Goal: Information Seeking & Learning: Learn about a topic

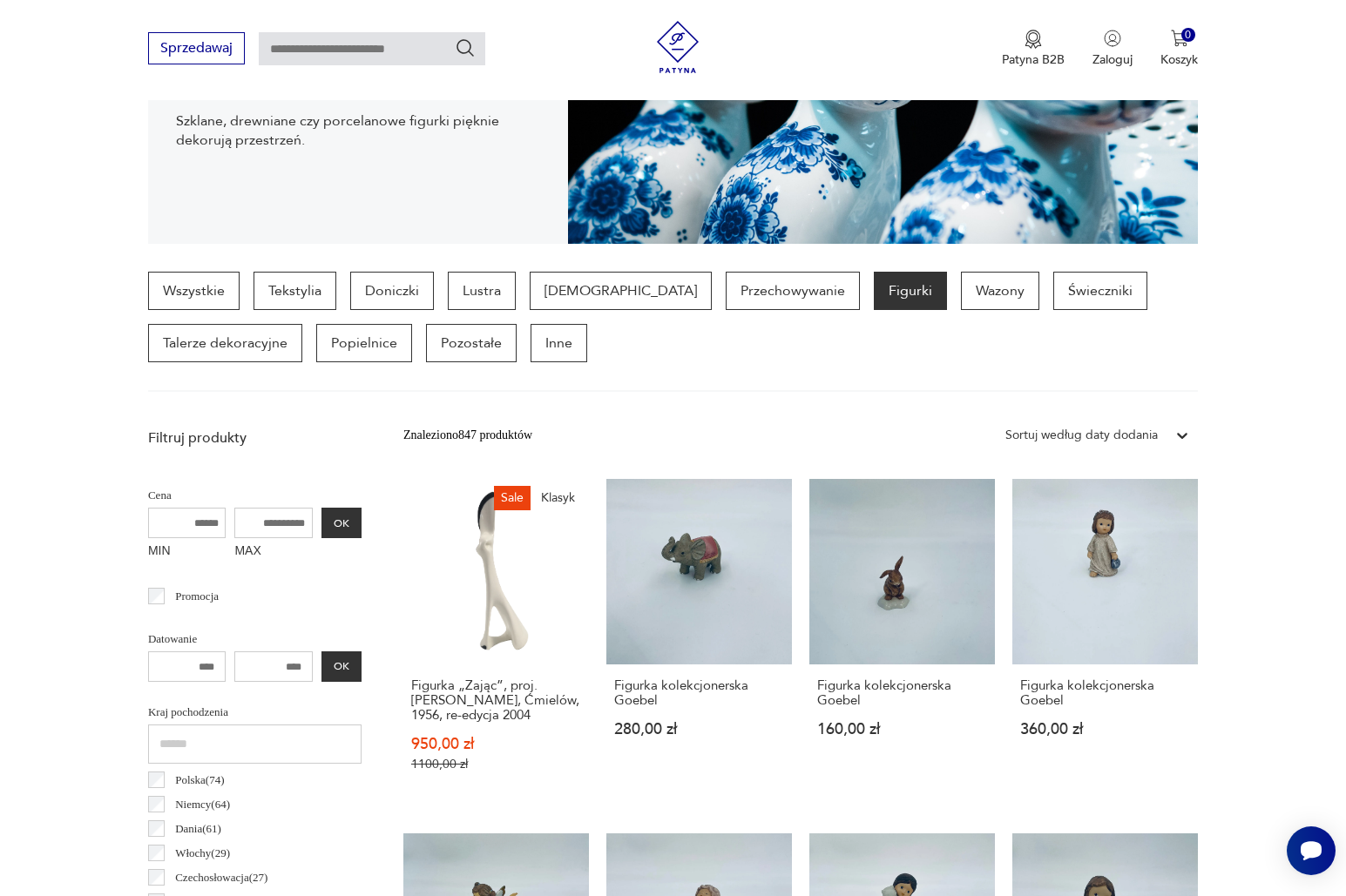
scroll to position [167, 0]
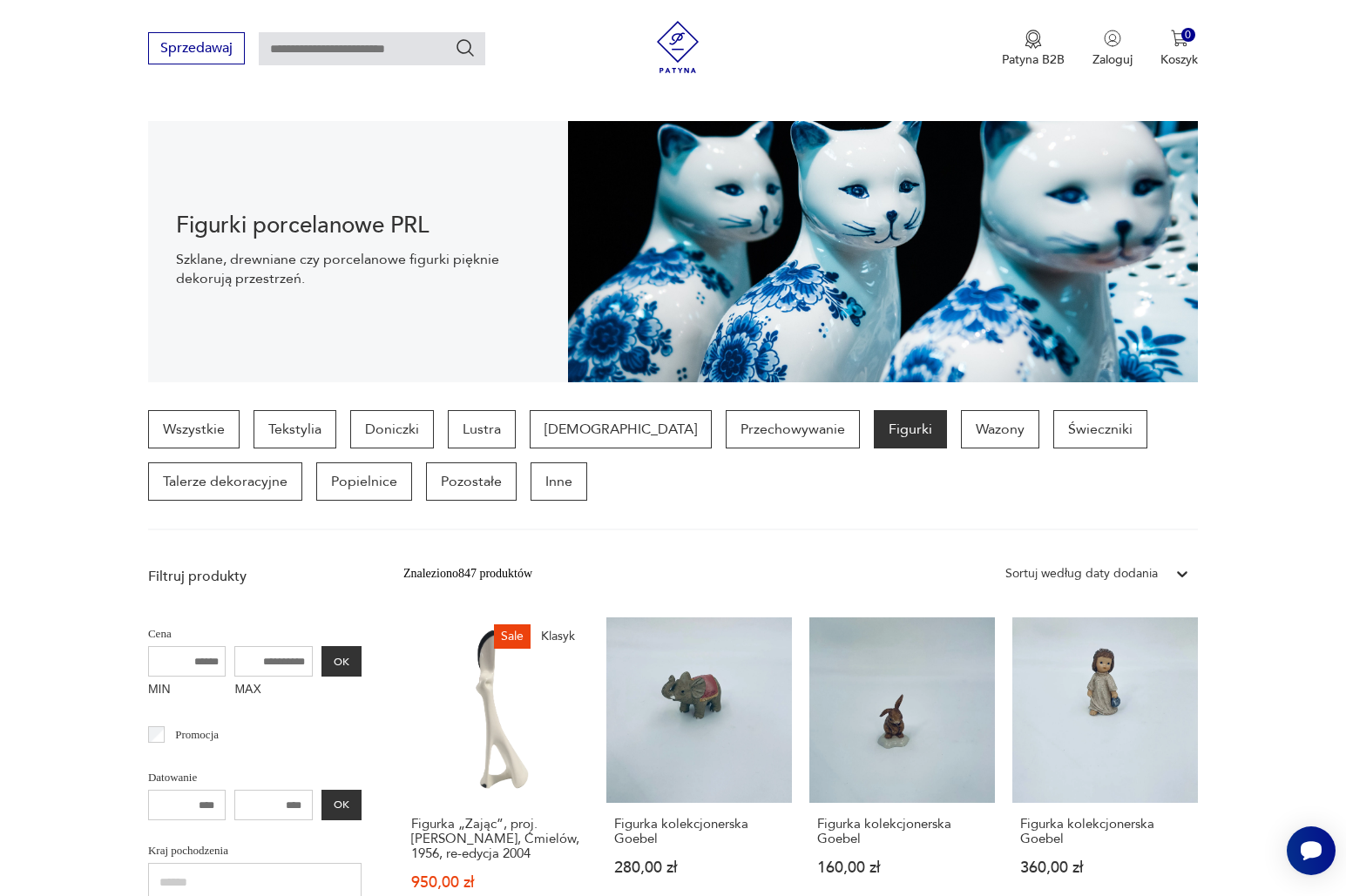
click at [1111, 577] on div "Sortuj według daty dodania" at bounding box center [1081, 574] width 153 height 19
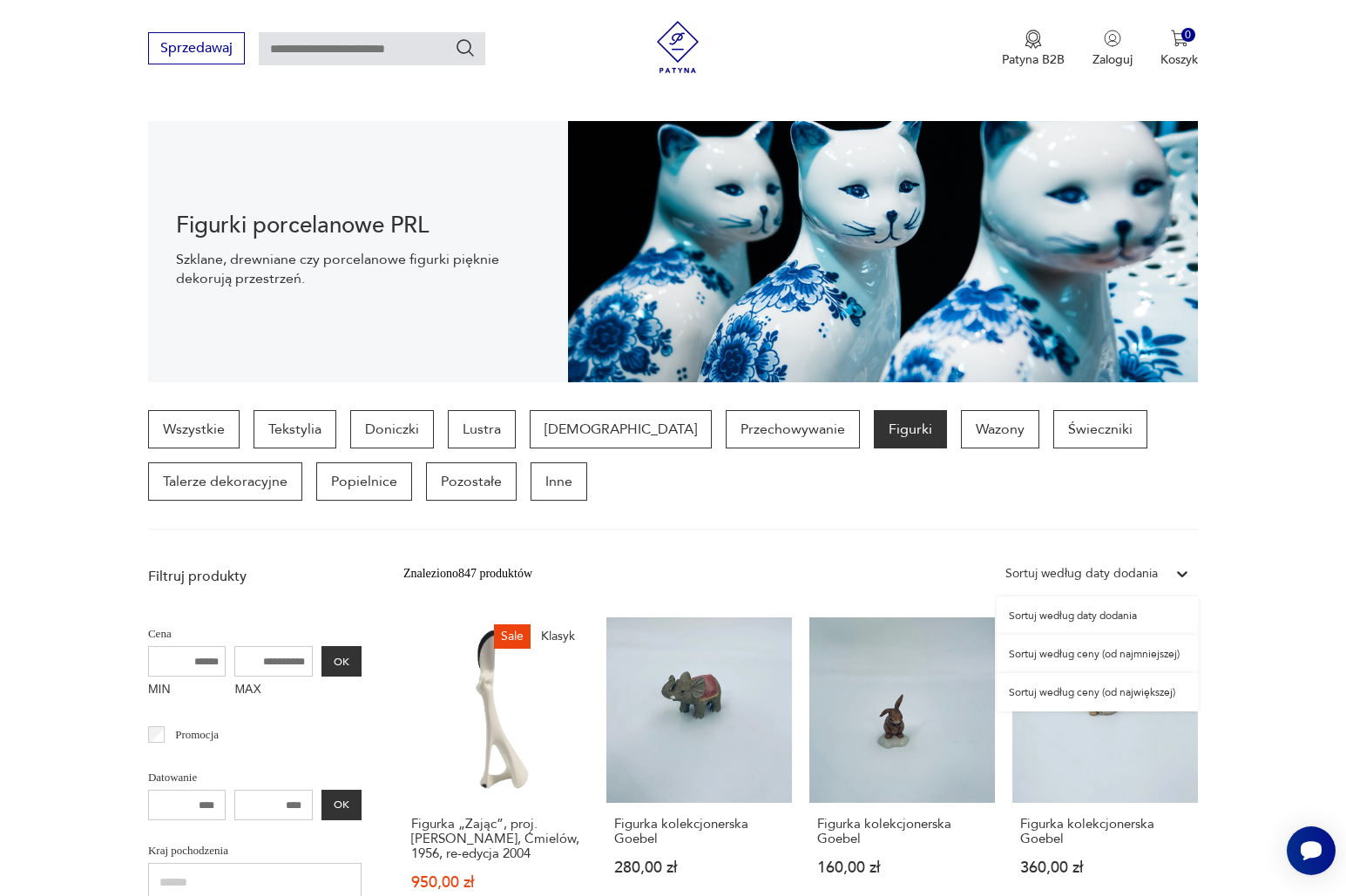
click at [1120, 654] on div "Sortuj według ceny (od najmniejszej)" at bounding box center [1097, 654] width 201 height 38
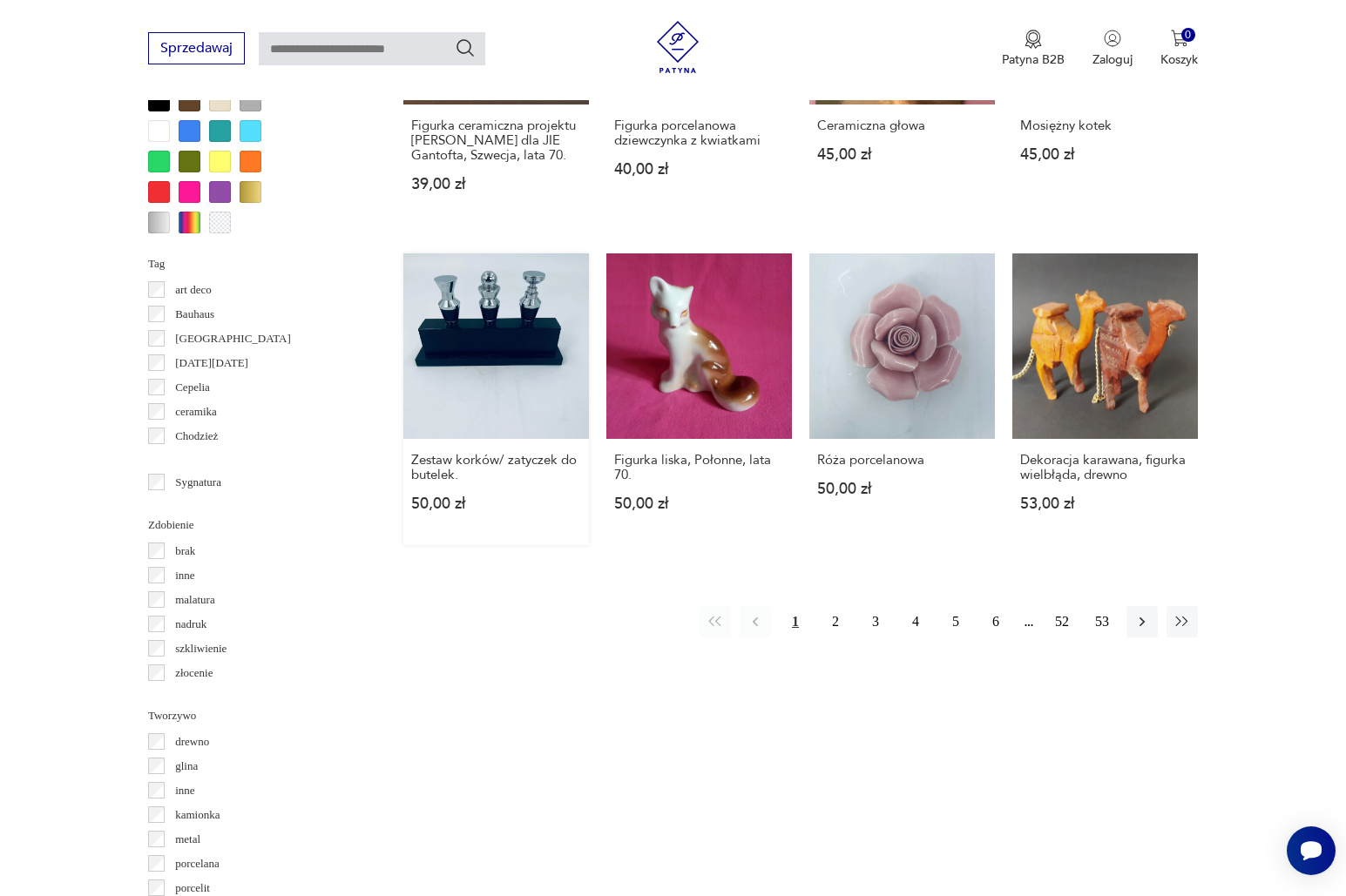
scroll to position [1482, 0]
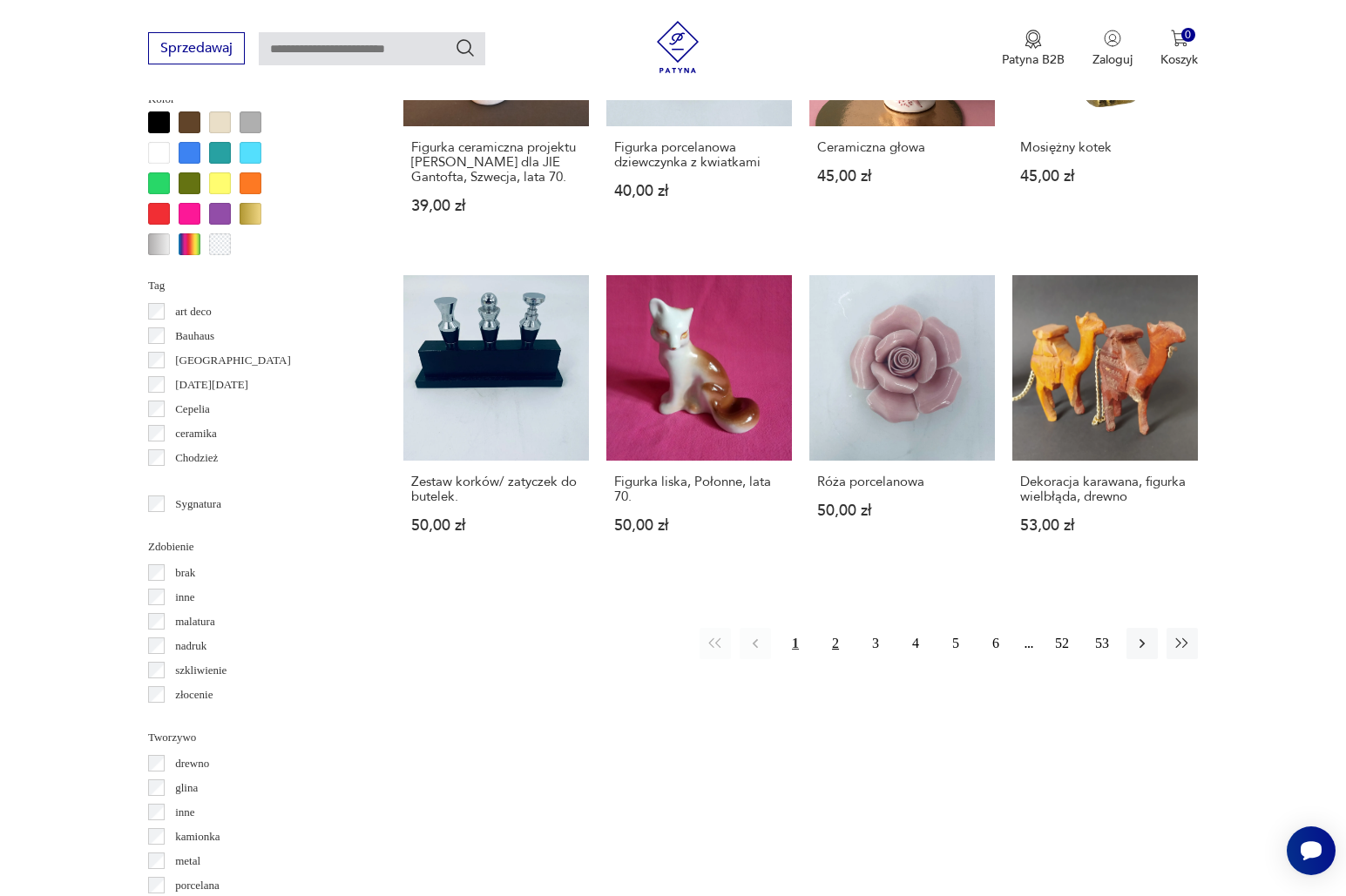
click at [832, 644] on button "2" at bounding box center [835, 643] width 31 height 31
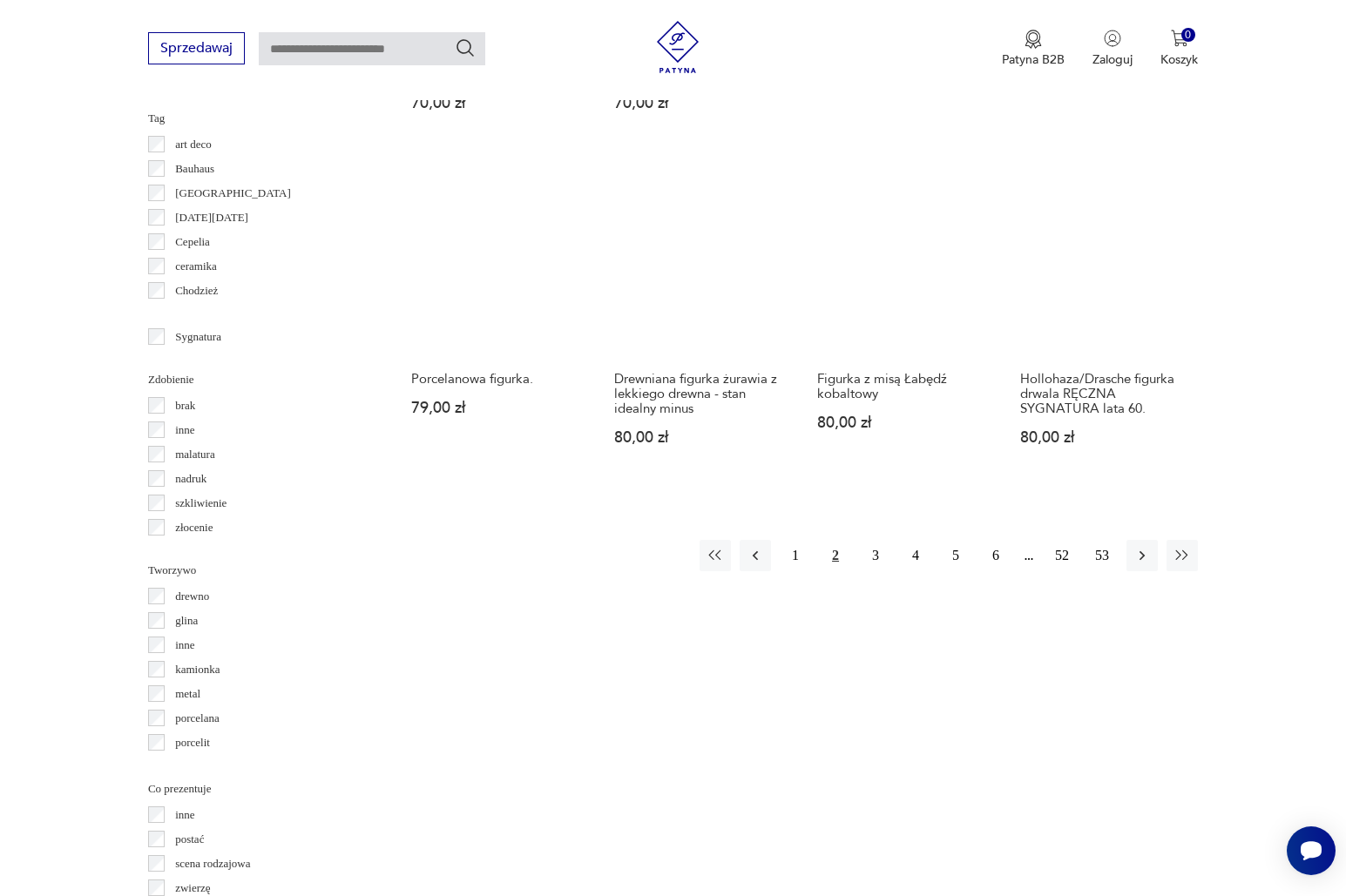
scroll to position [1638, 0]
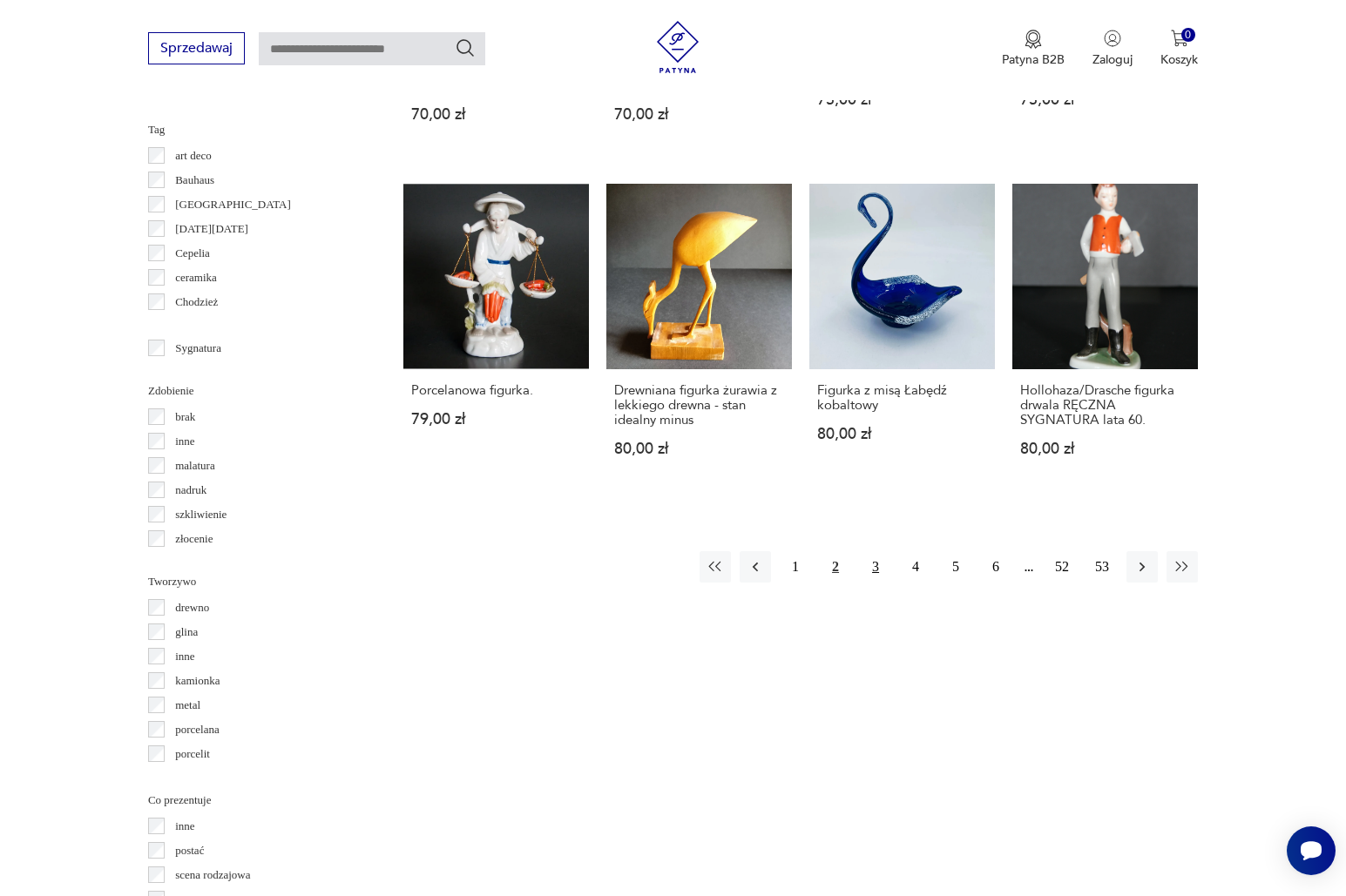
click at [868, 551] on button "3" at bounding box center [875, 566] width 31 height 31
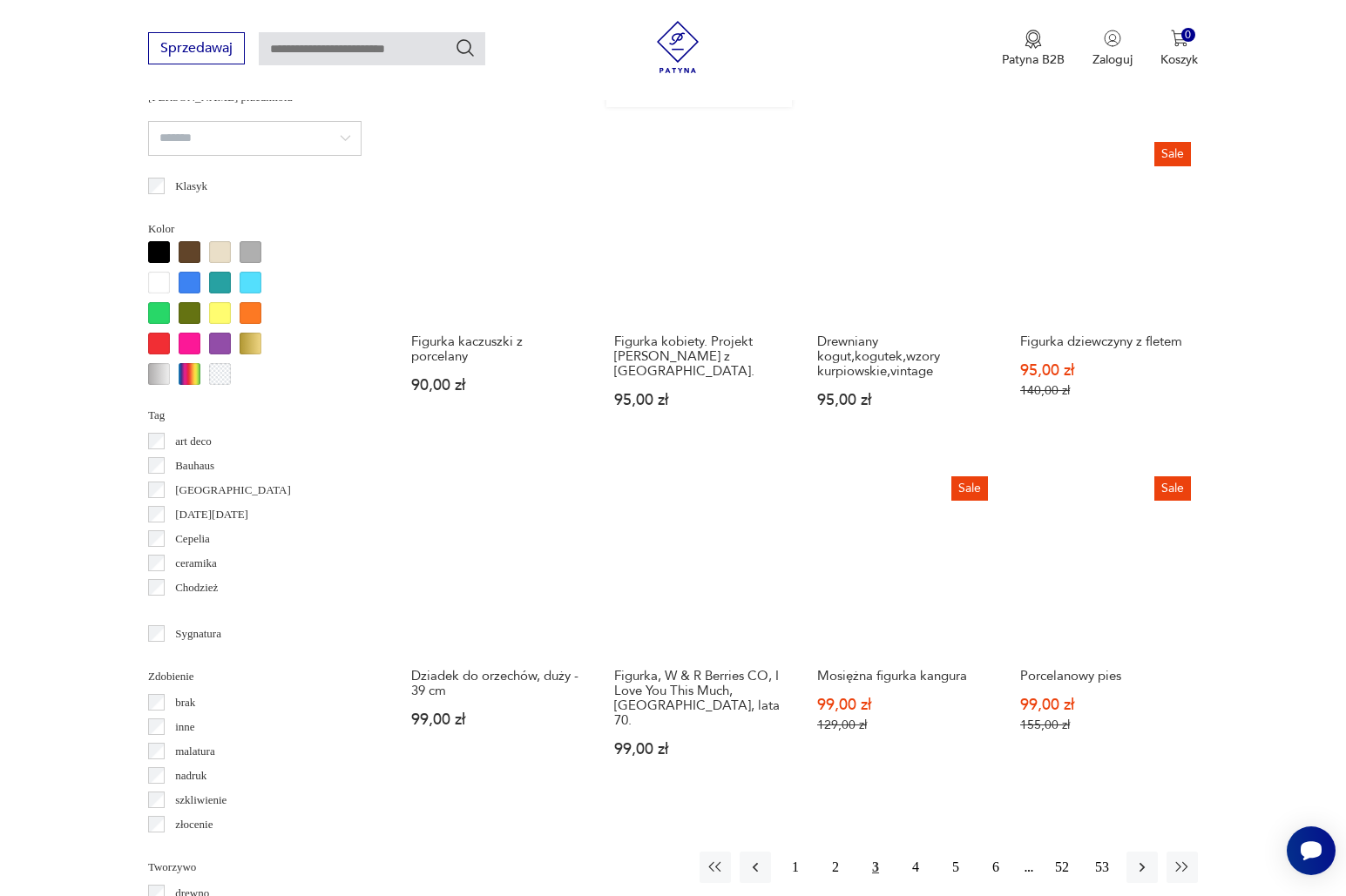
scroll to position [1564, 0]
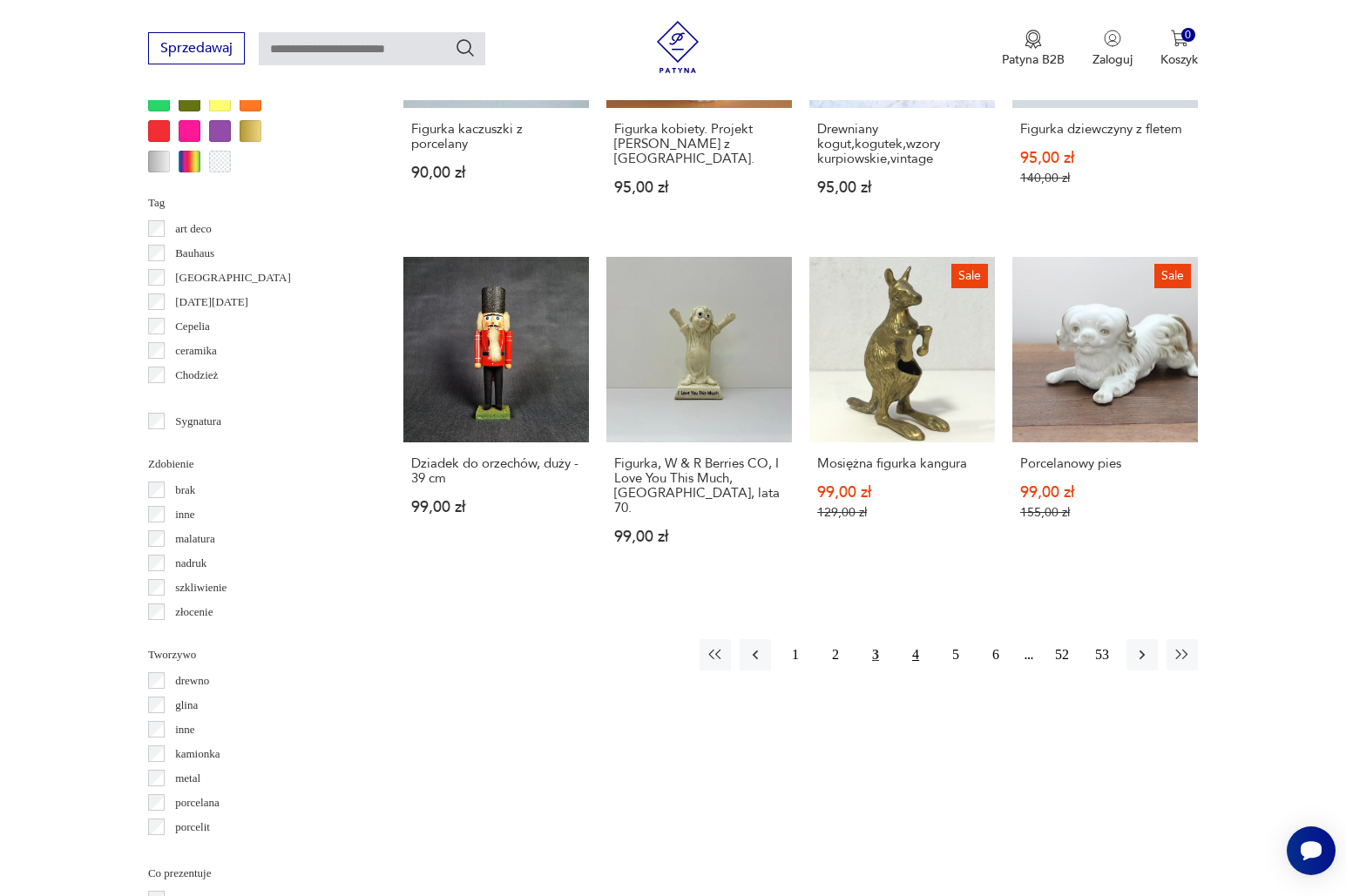
click at [910, 639] on button "4" at bounding box center [915, 654] width 31 height 31
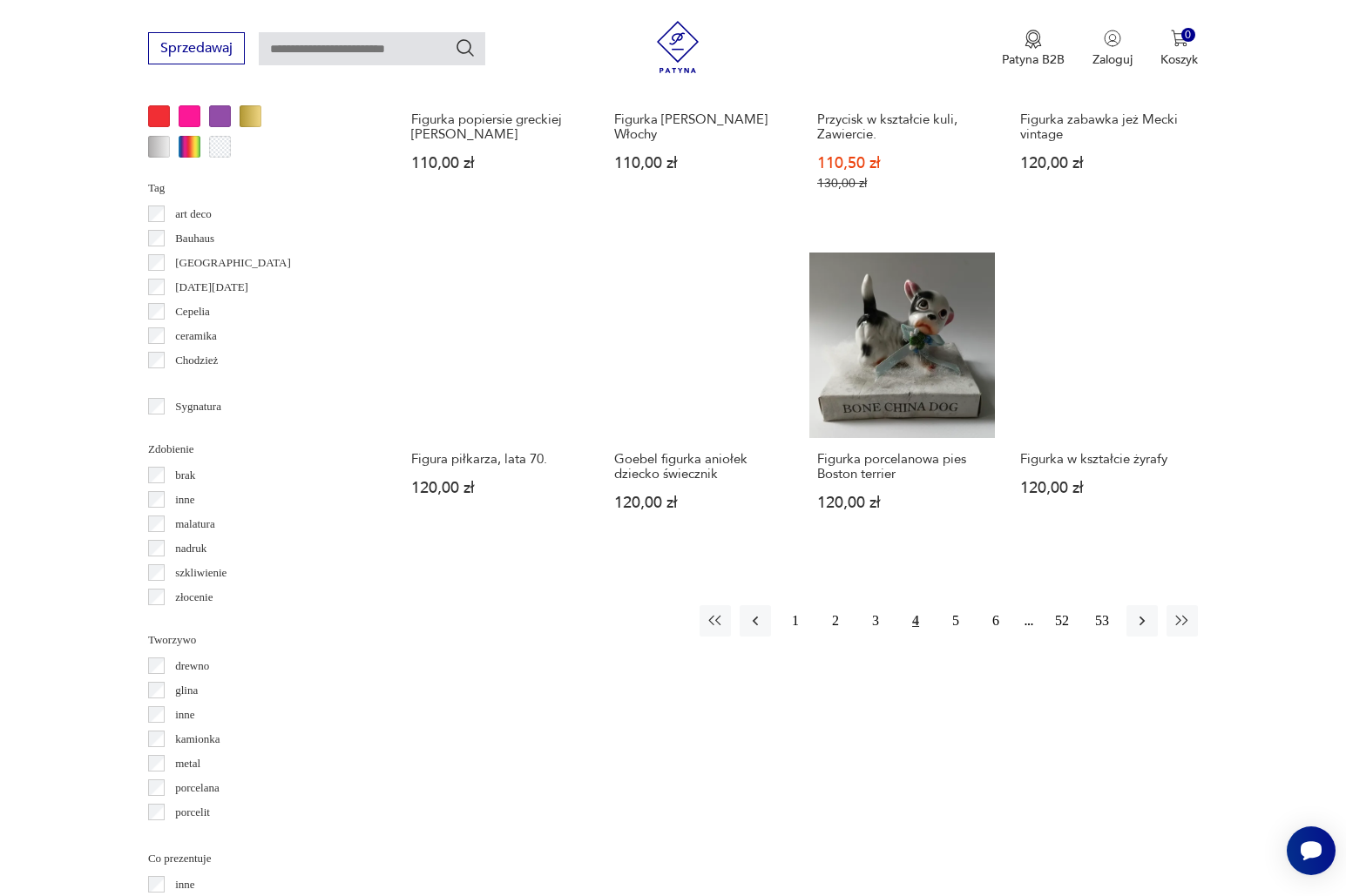
scroll to position [1616, 0]
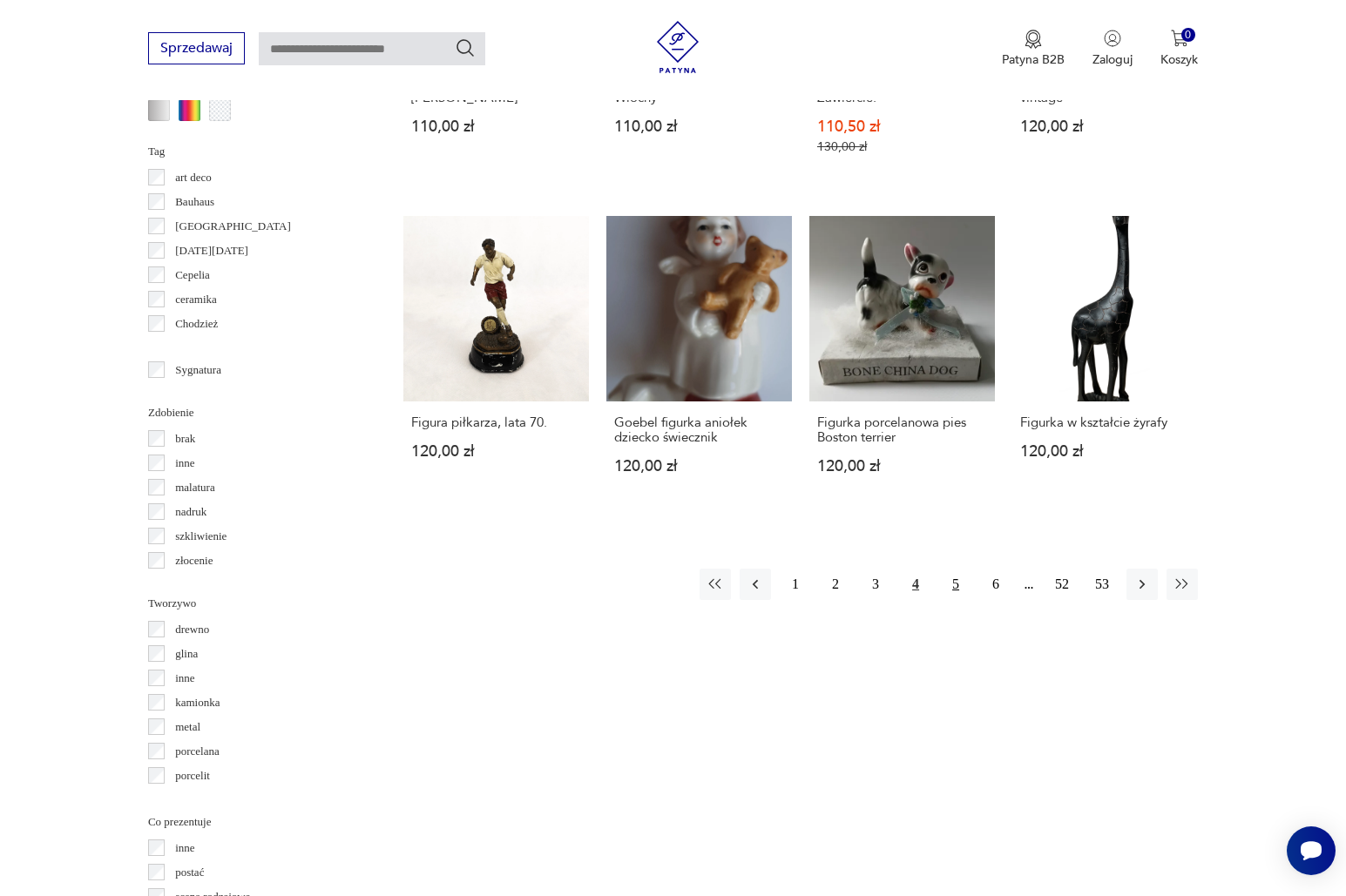
click at [953, 568] on button "5" at bounding box center [955, 583] width 31 height 31
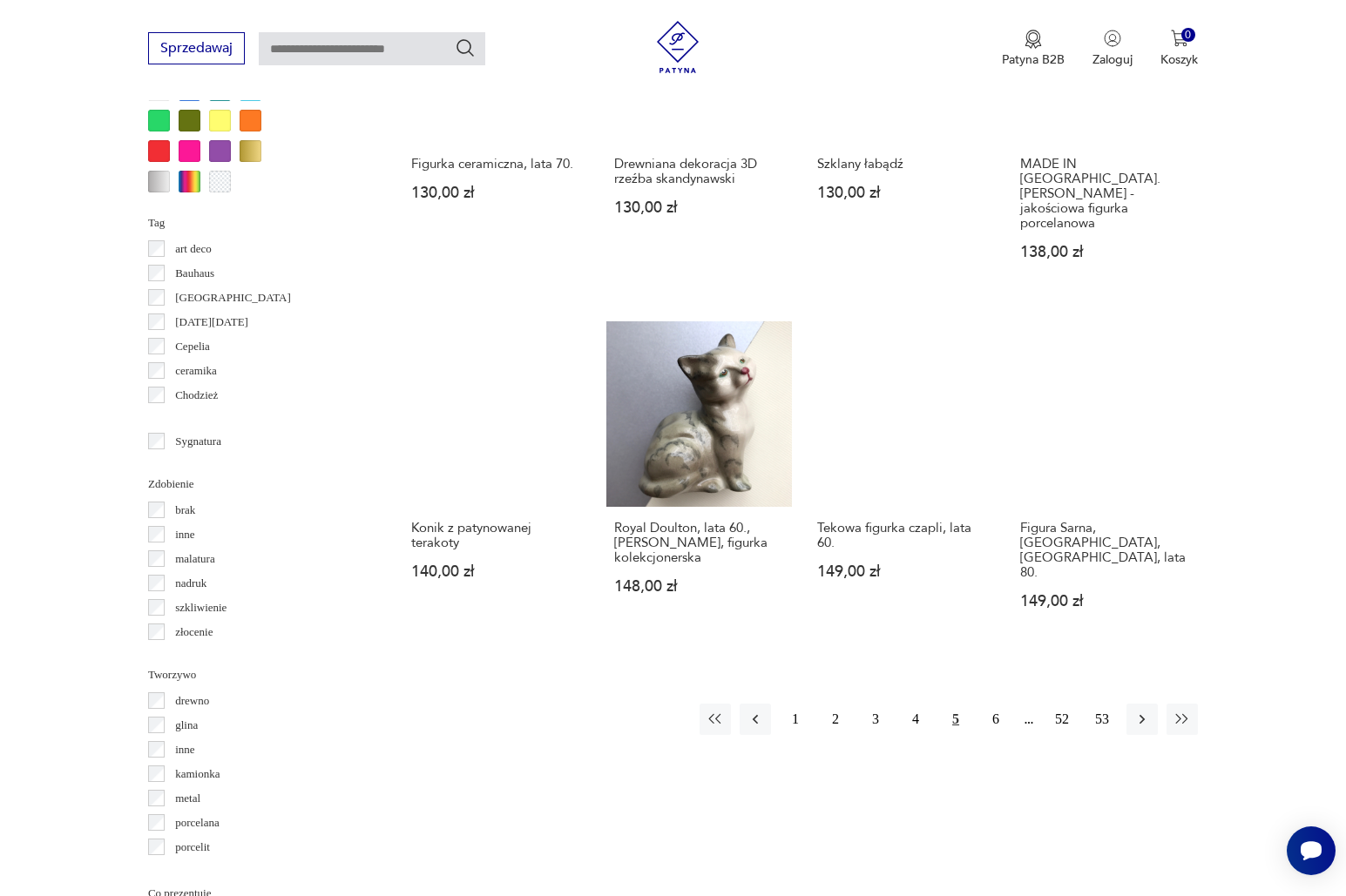
scroll to position [1556, 0]
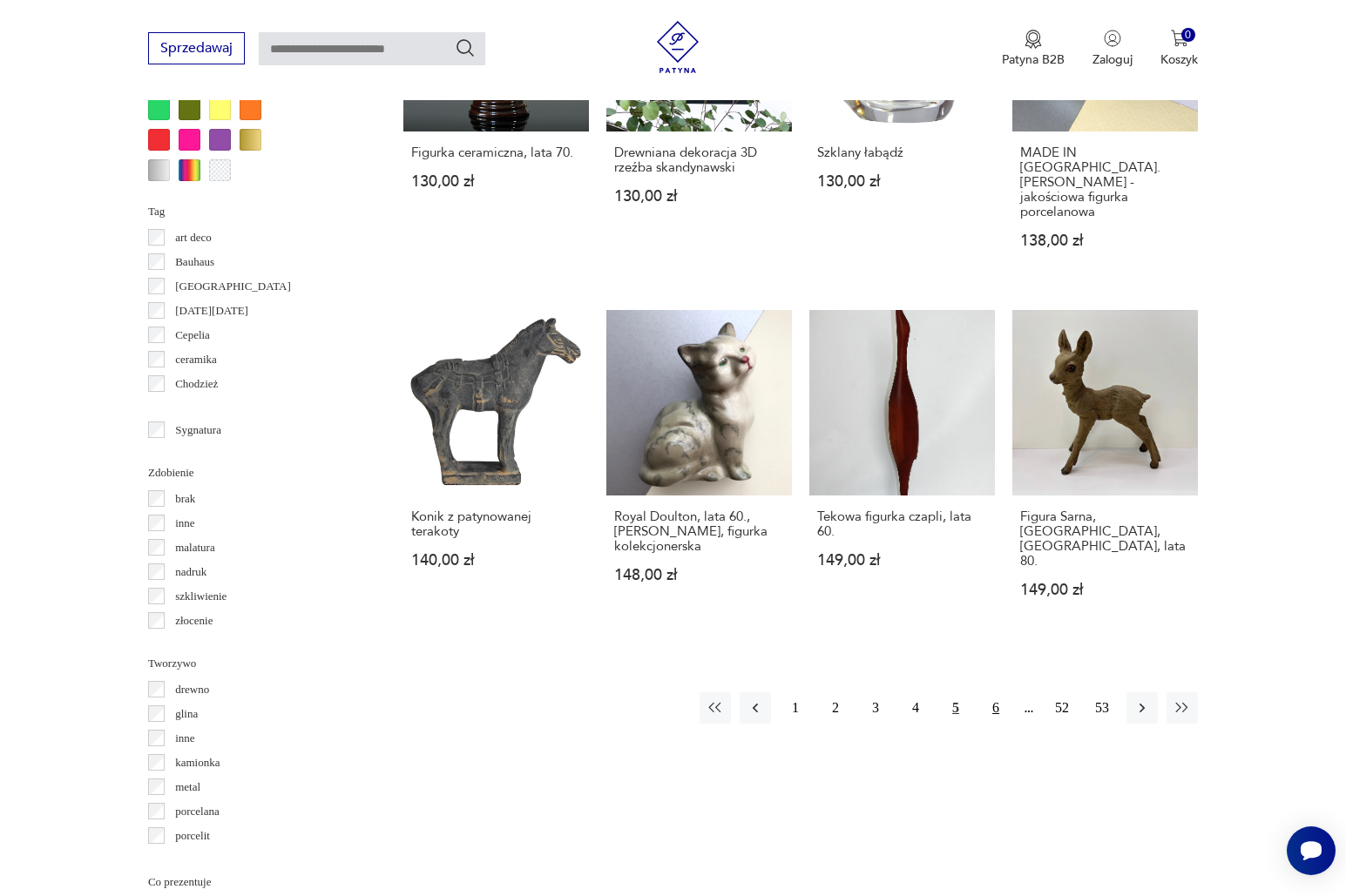
click at [994, 692] on button "6" at bounding box center [995, 707] width 31 height 31
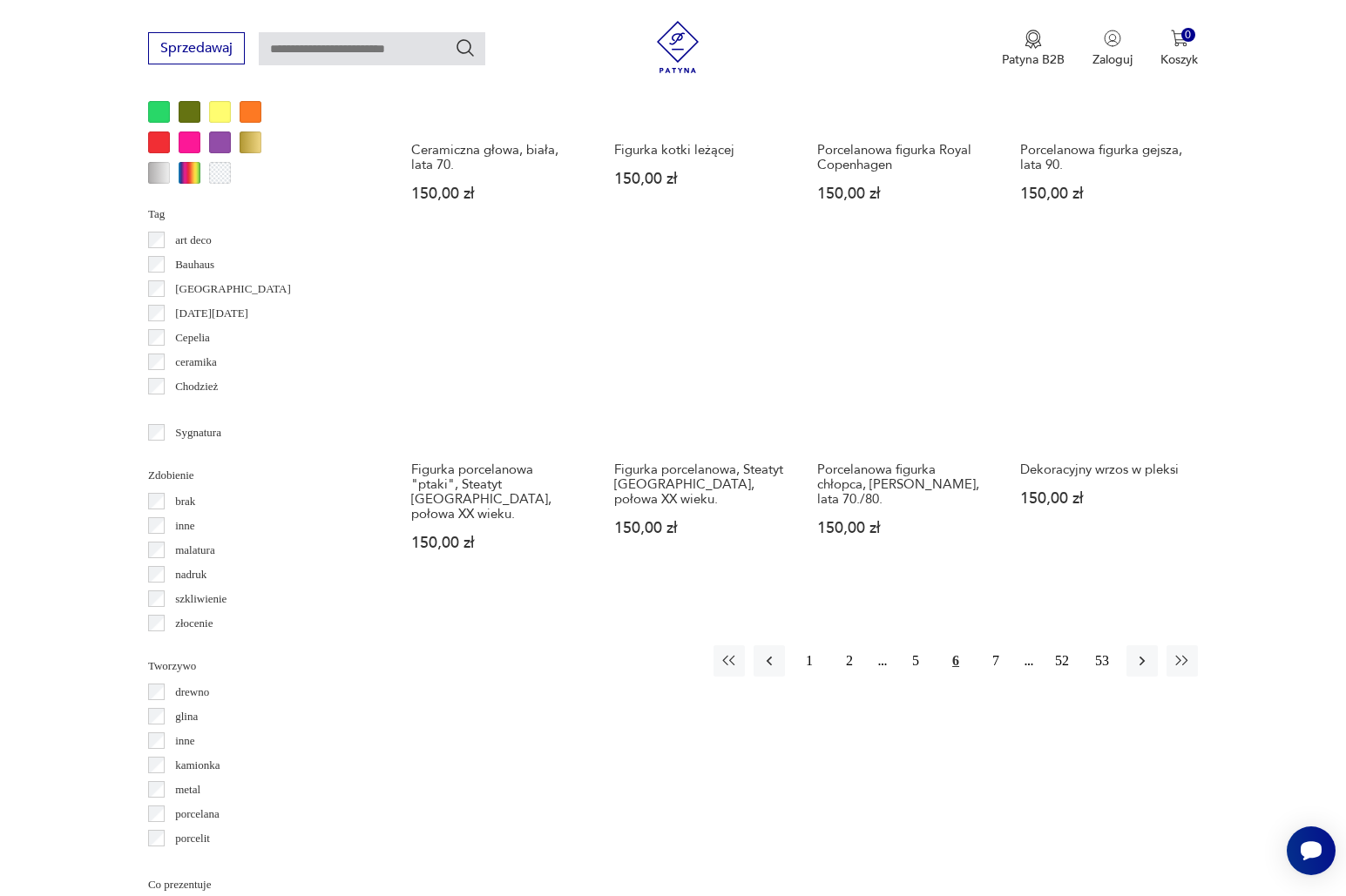
scroll to position [1554, 0]
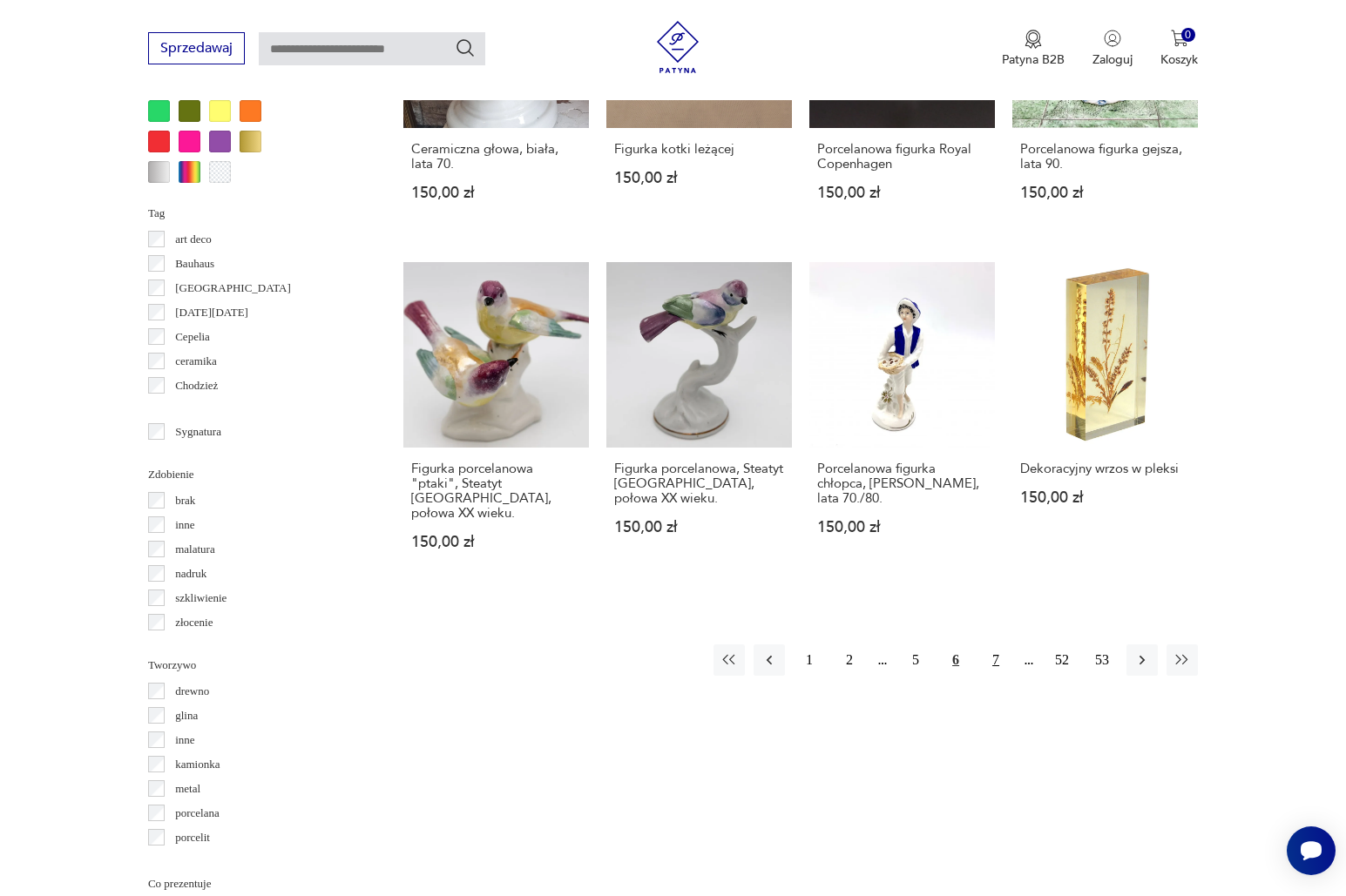
click at [993, 644] on button "7" at bounding box center [995, 659] width 31 height 31
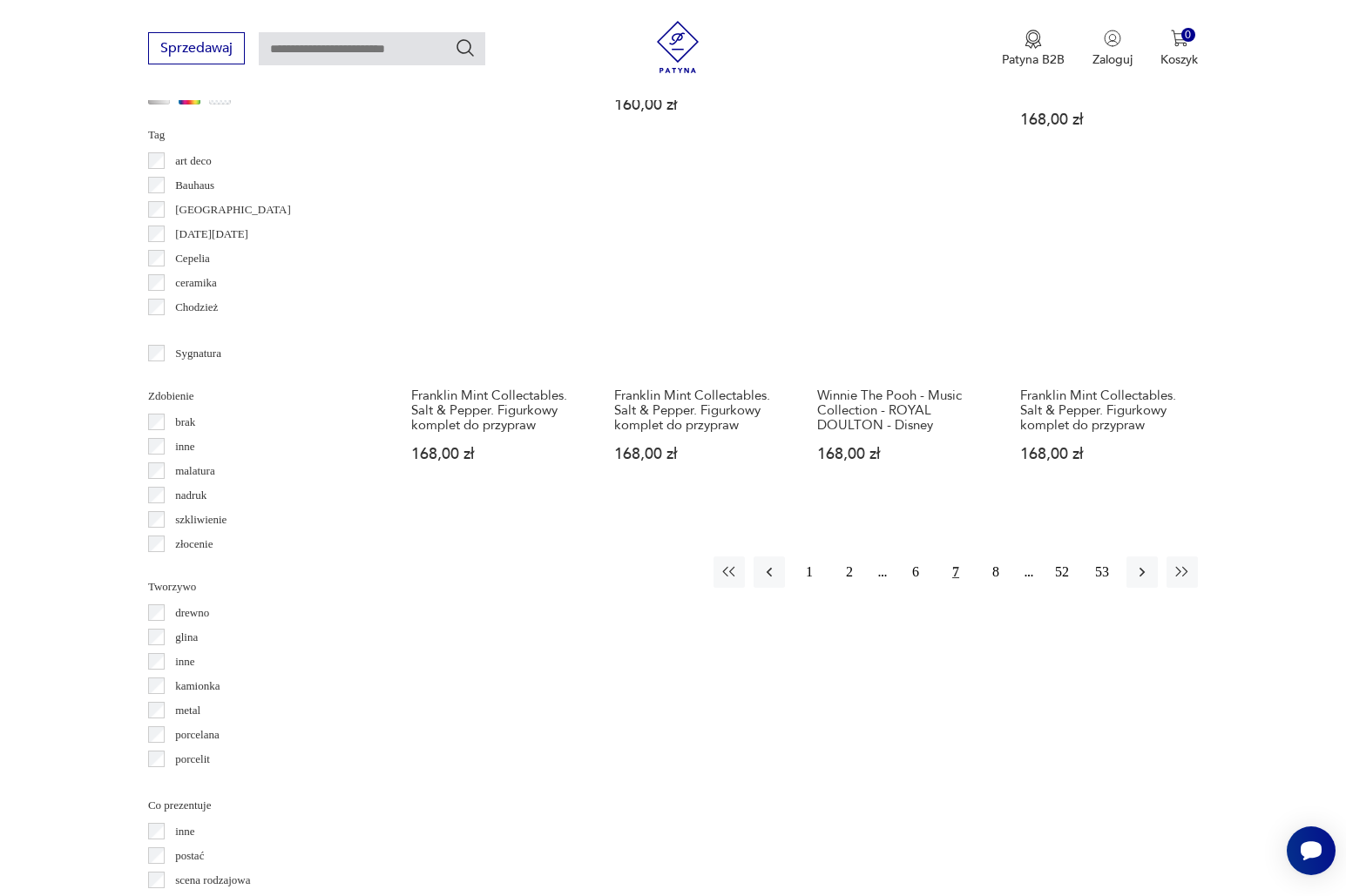
scroll to position [1652, 0]
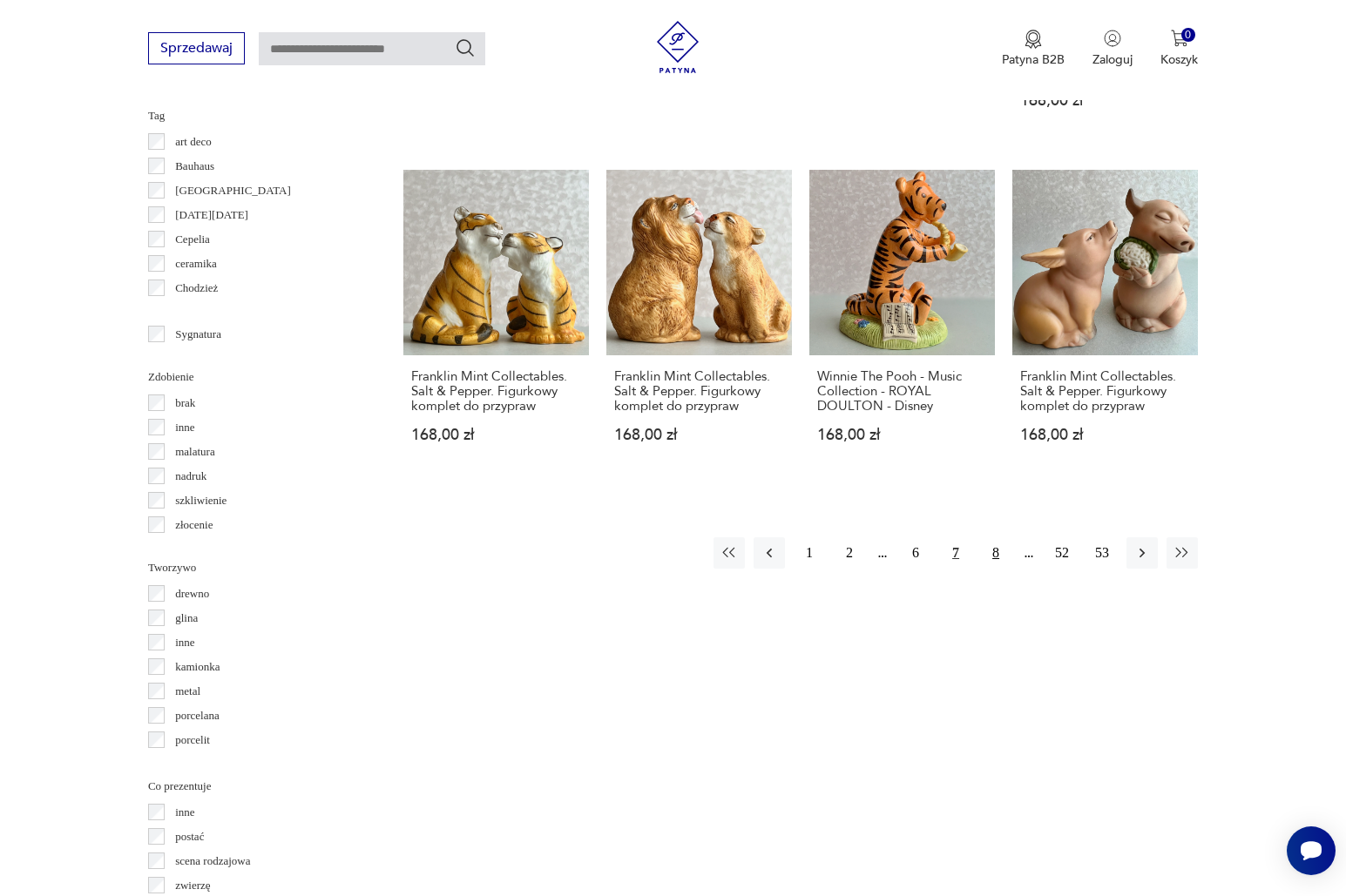
click at [991, 551] on button "8" at bounding box center [995, 552] width 31 height 31
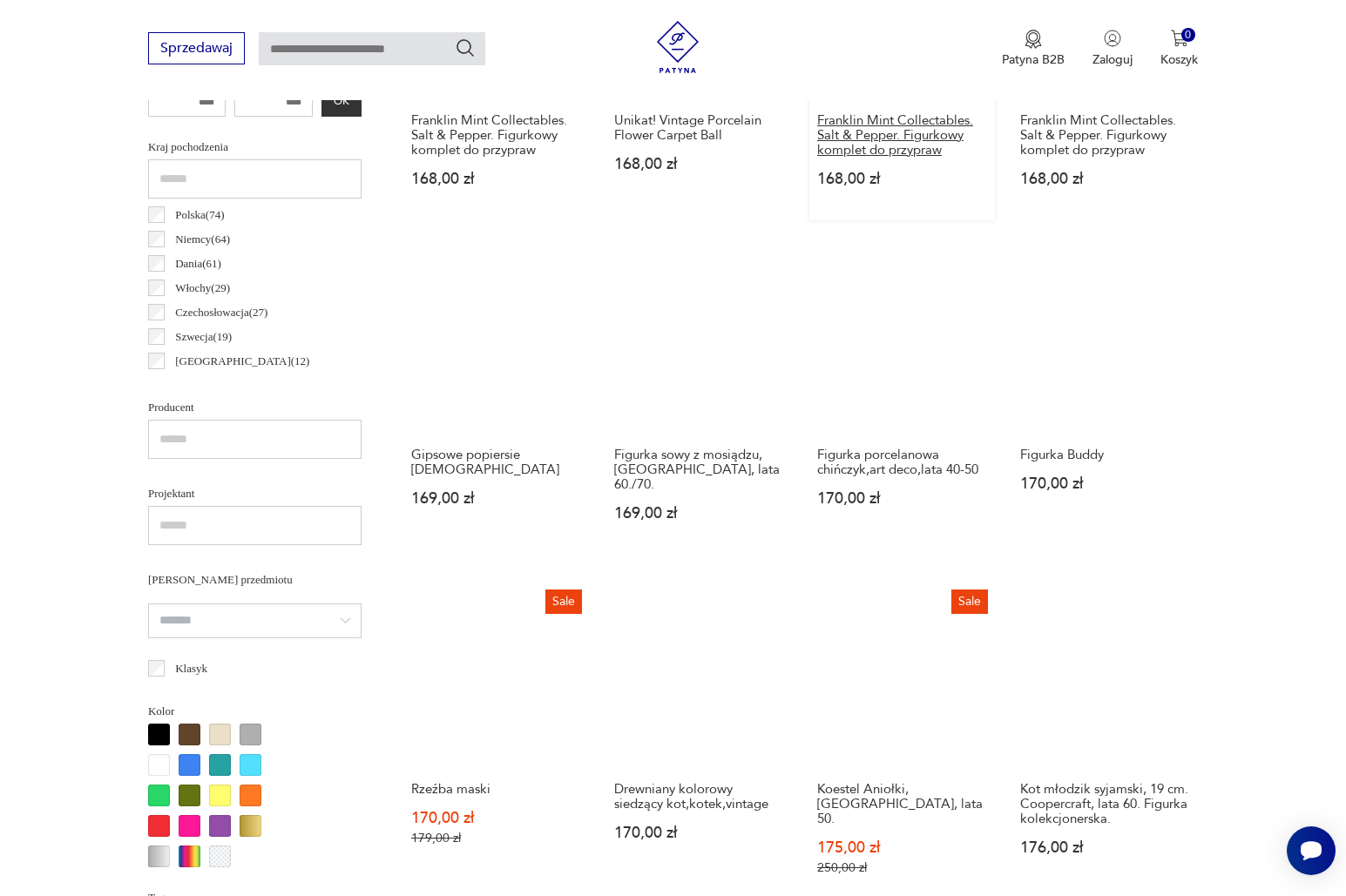
scroll to position [928, 0]
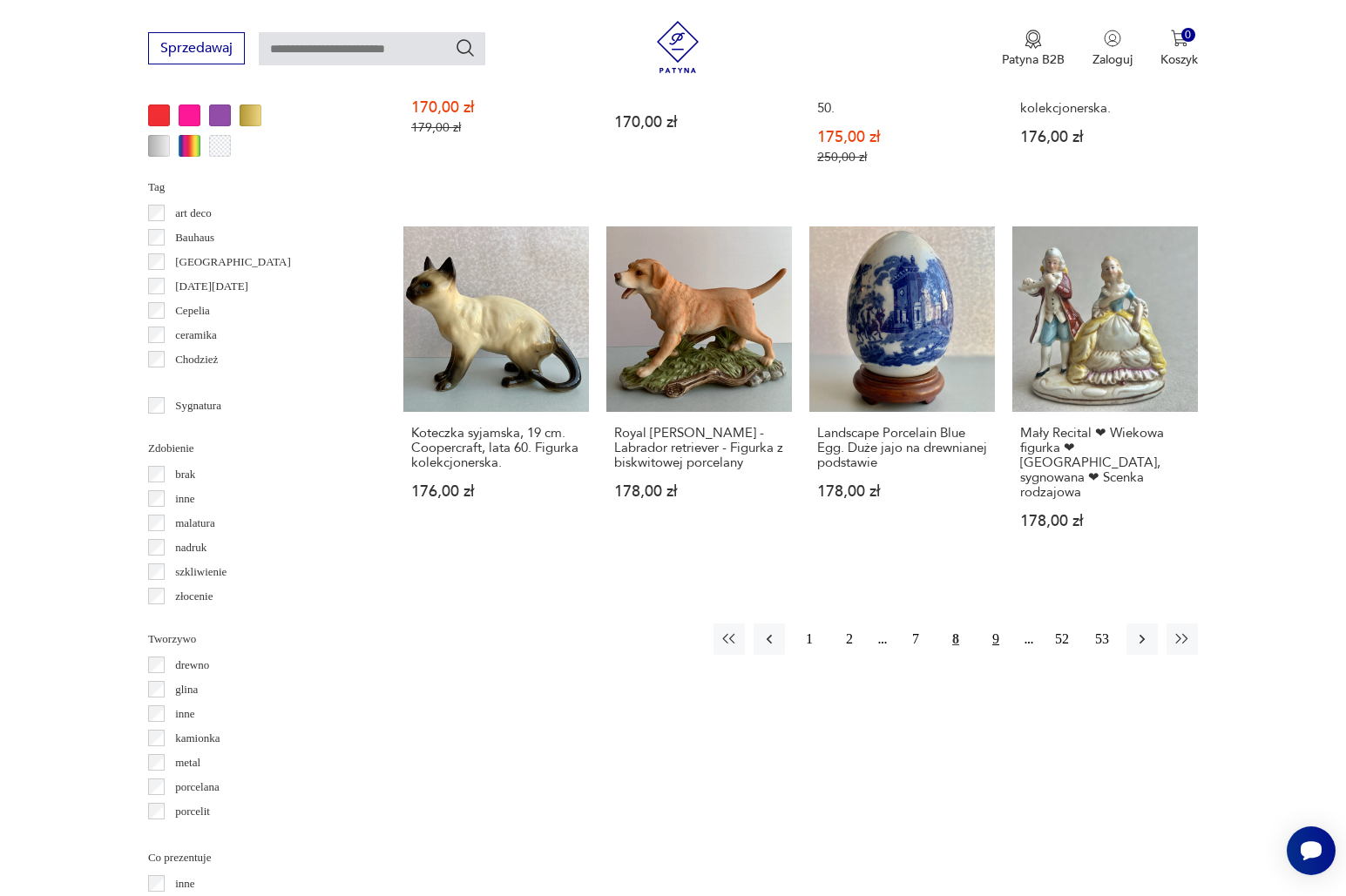
click at [993, 624] on button "9" at bounding box center [995, 639] width 31 height 31
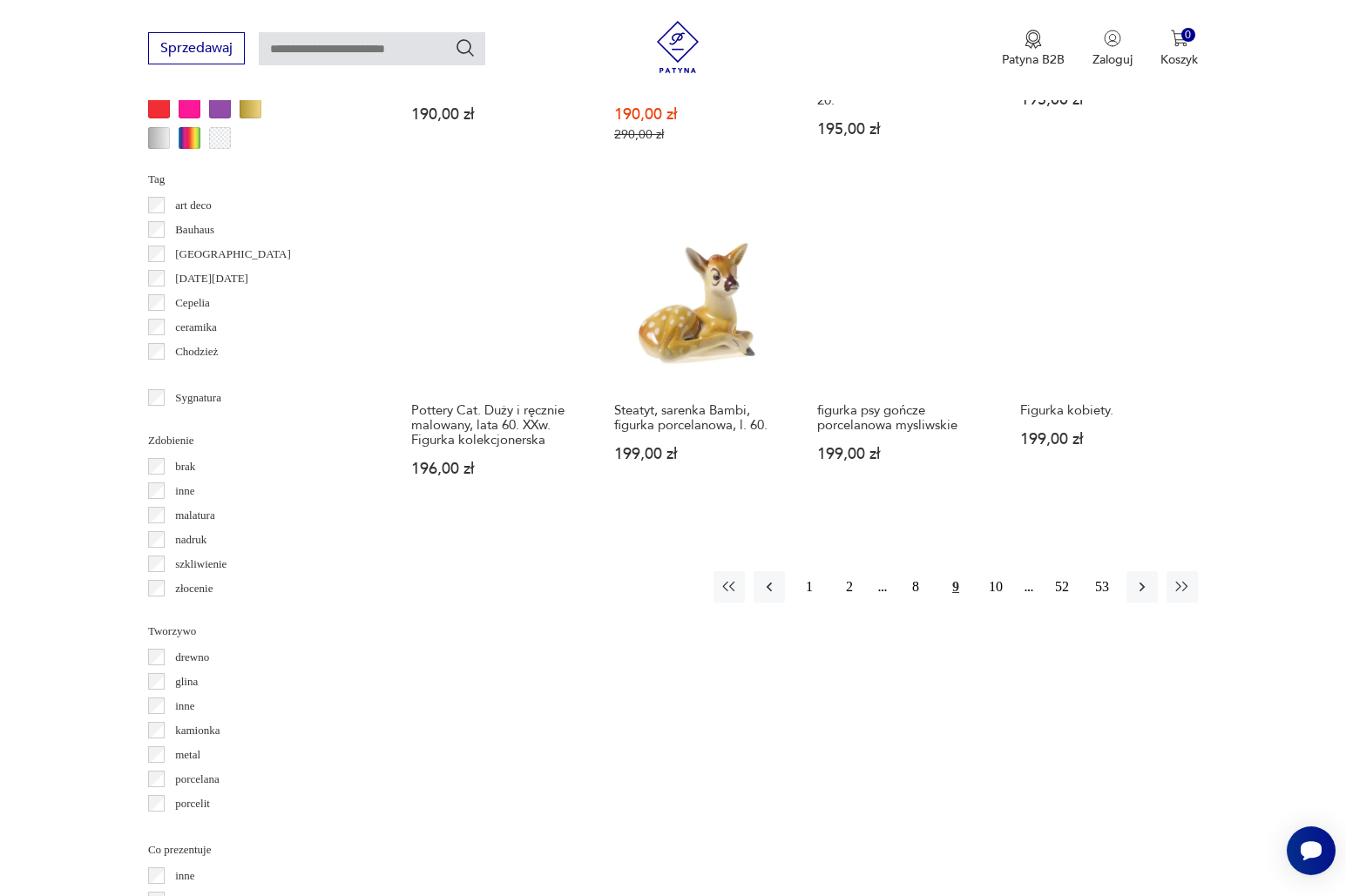
scroll to position [1699, 0]
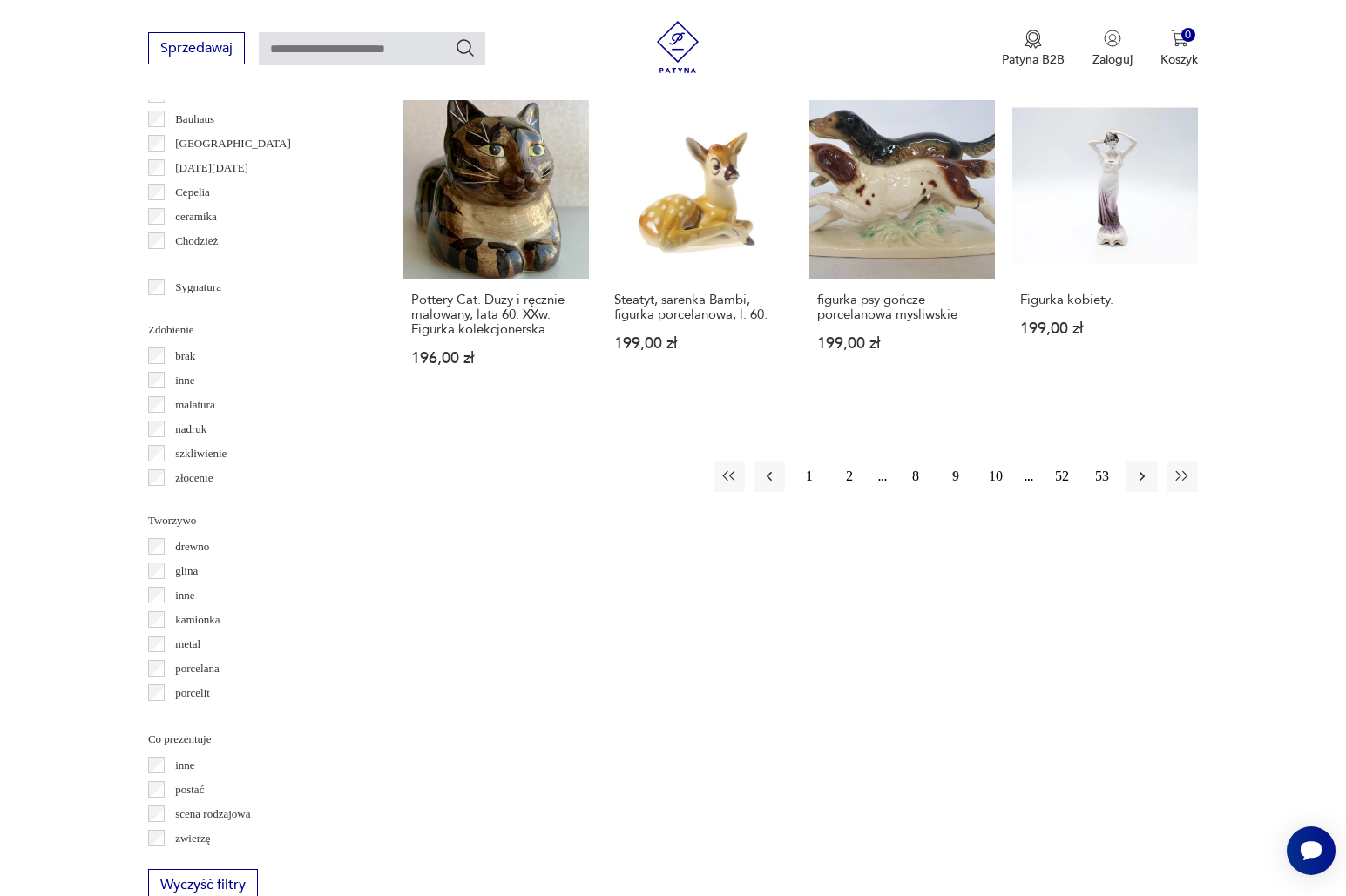
click at [994, 472] on button "10" at bounding box center [995, 476] width 31 height 31
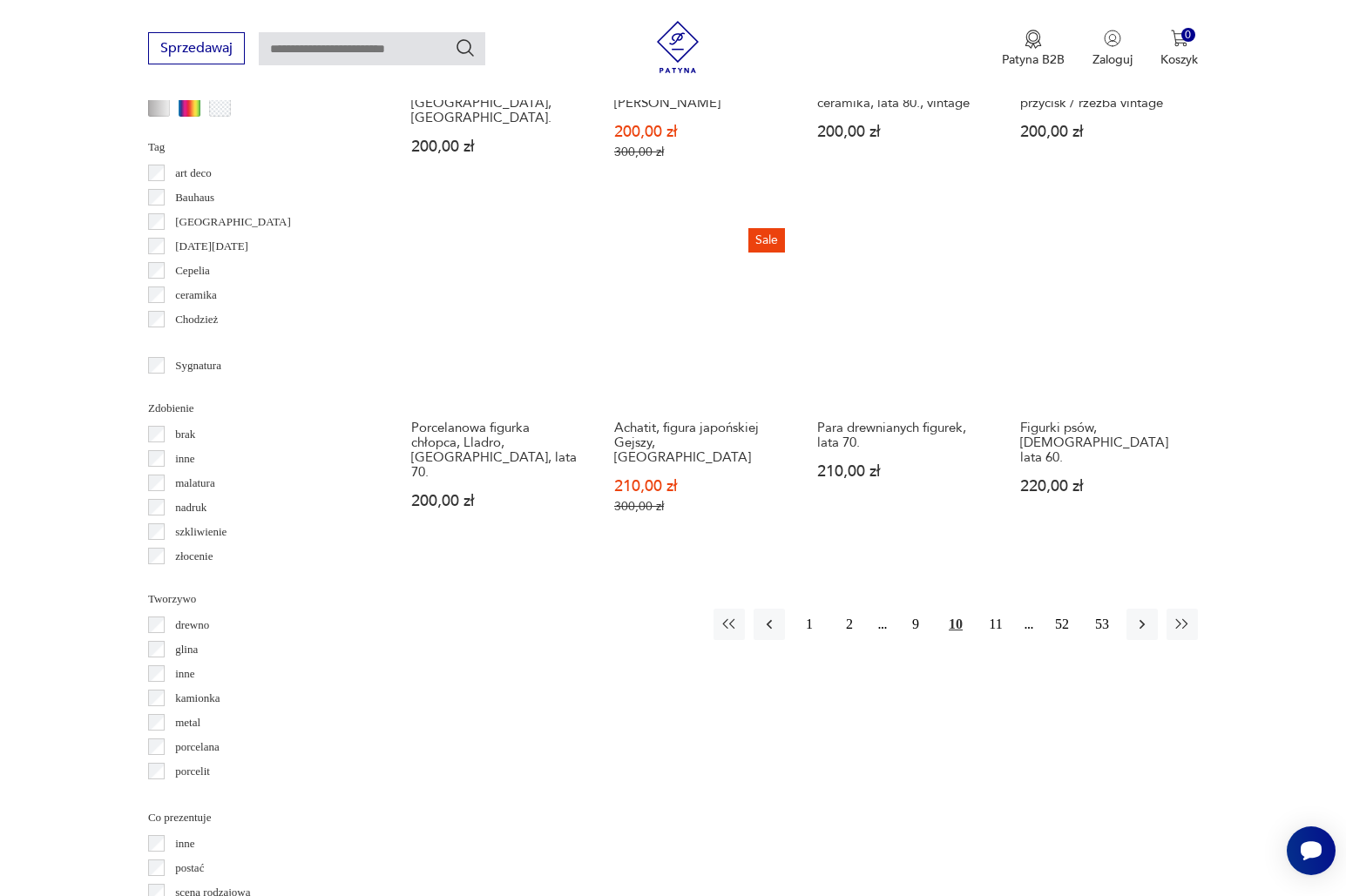
scroll to position [1627, 0]
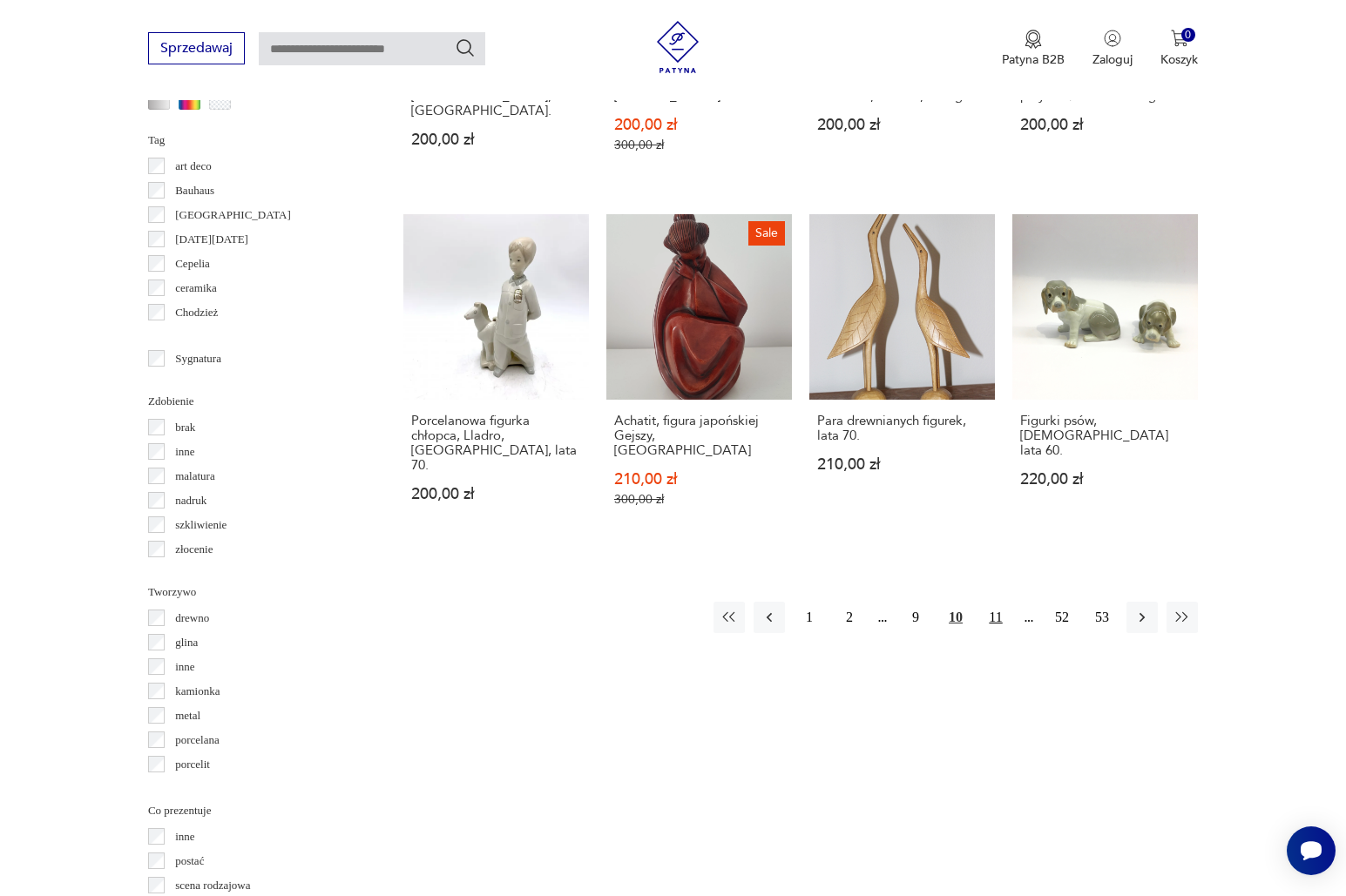
click at [998, 602] on button "11" at bounding box center [995, 617] width 31 height 31
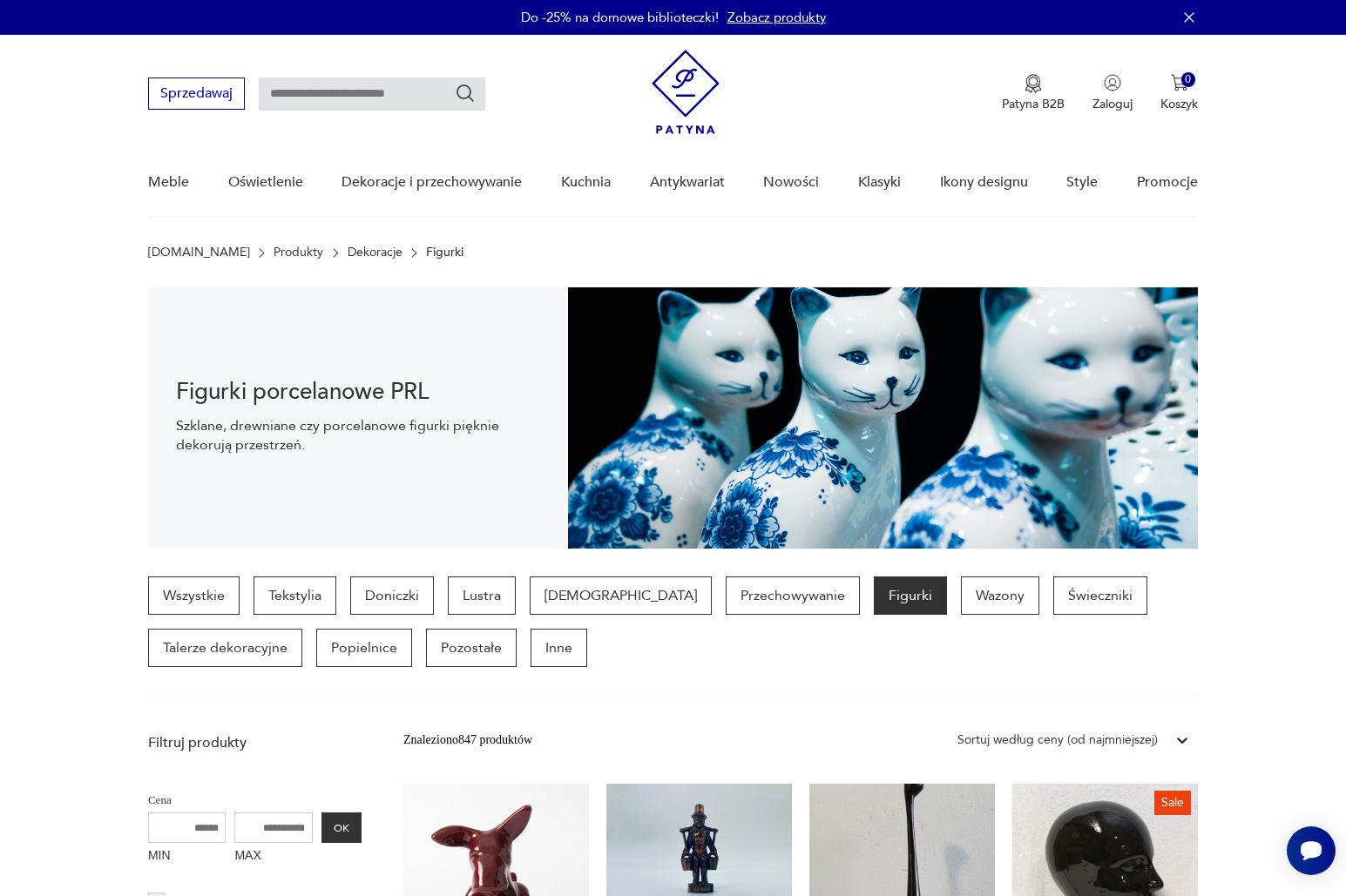
click at [343, 98] on input "text" at bounding box center [372, 94] width 227 height 33
type input "*****"
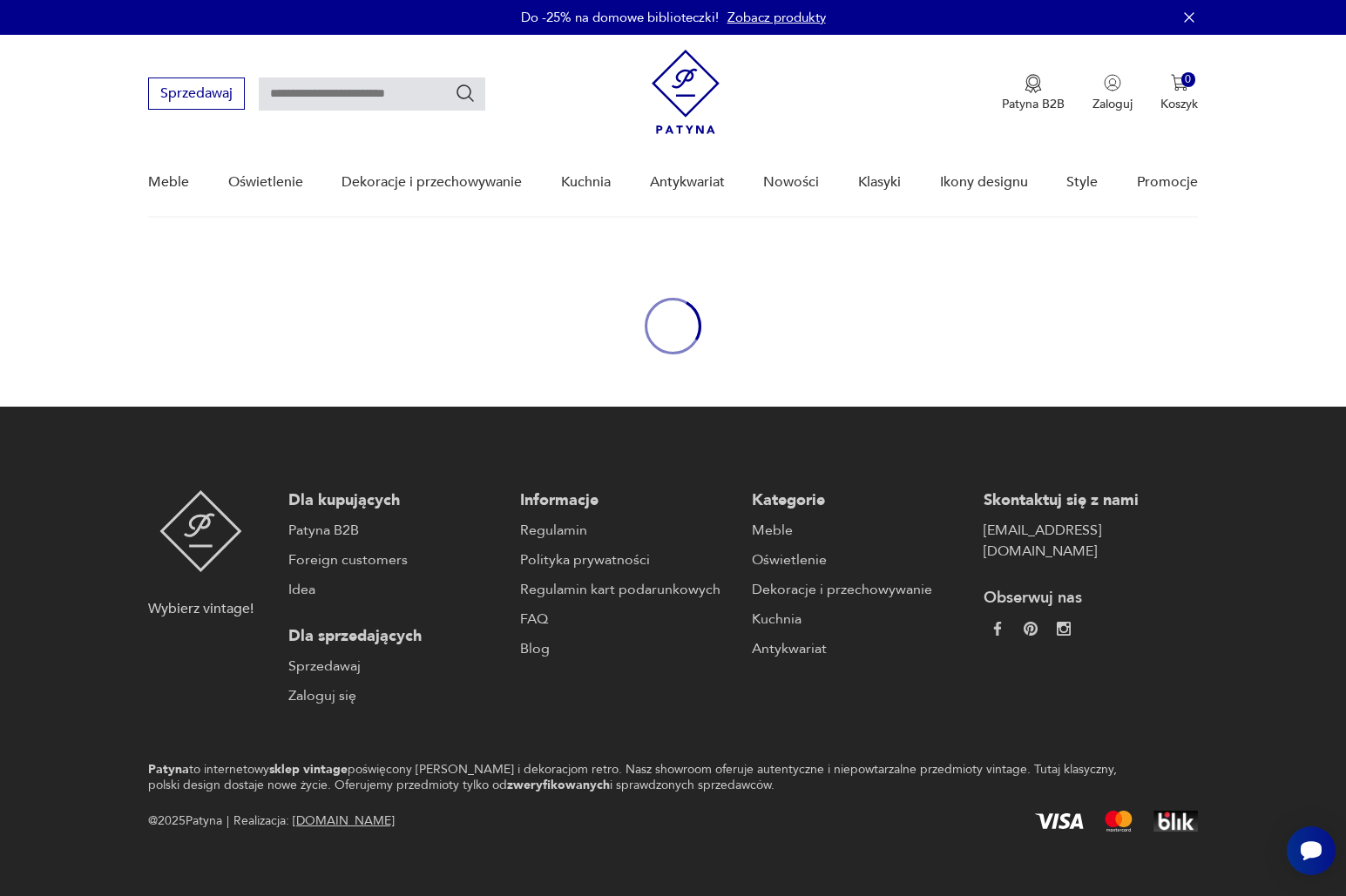
type input "*****"
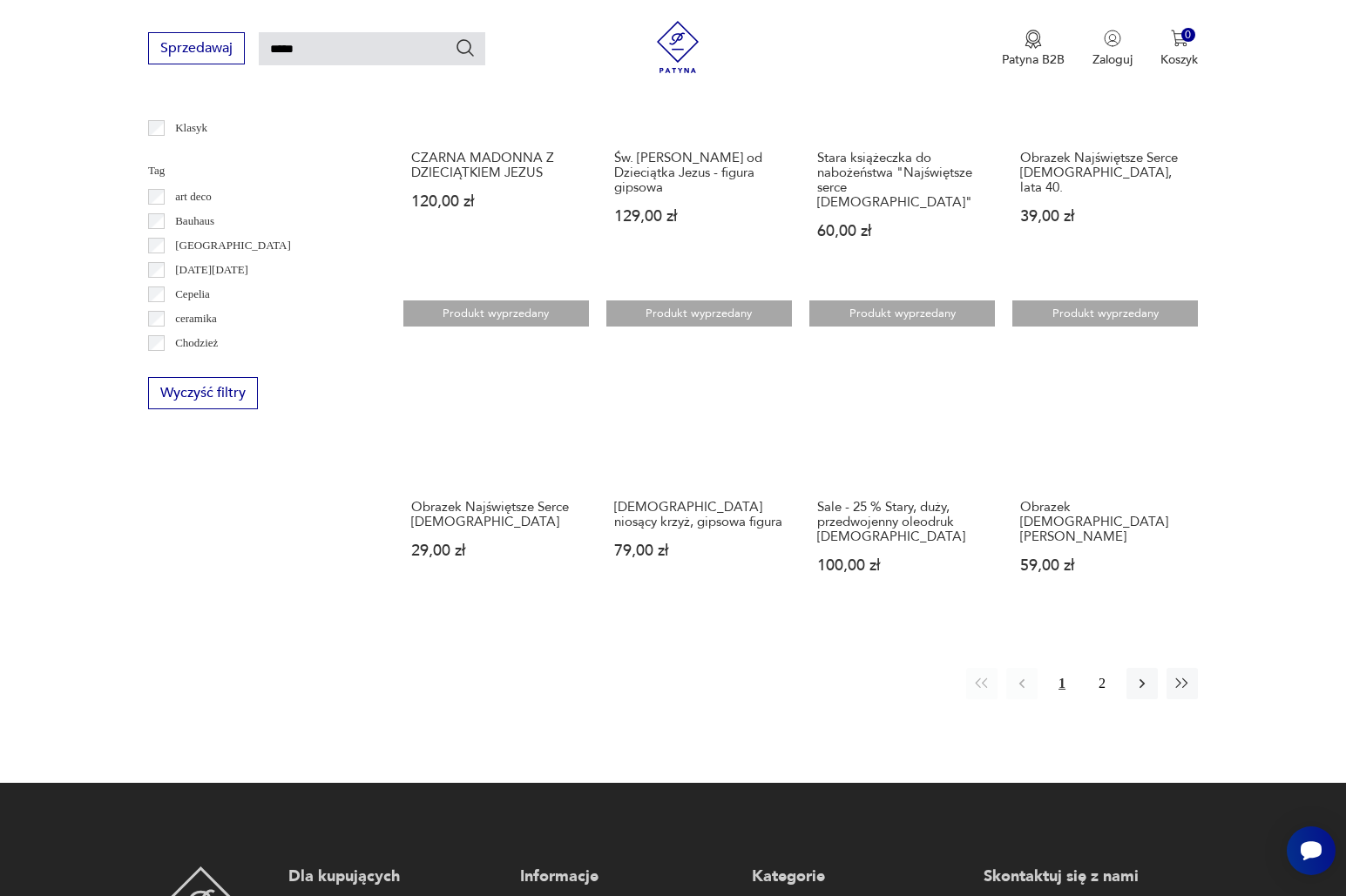
scroll to position [1077, 0]
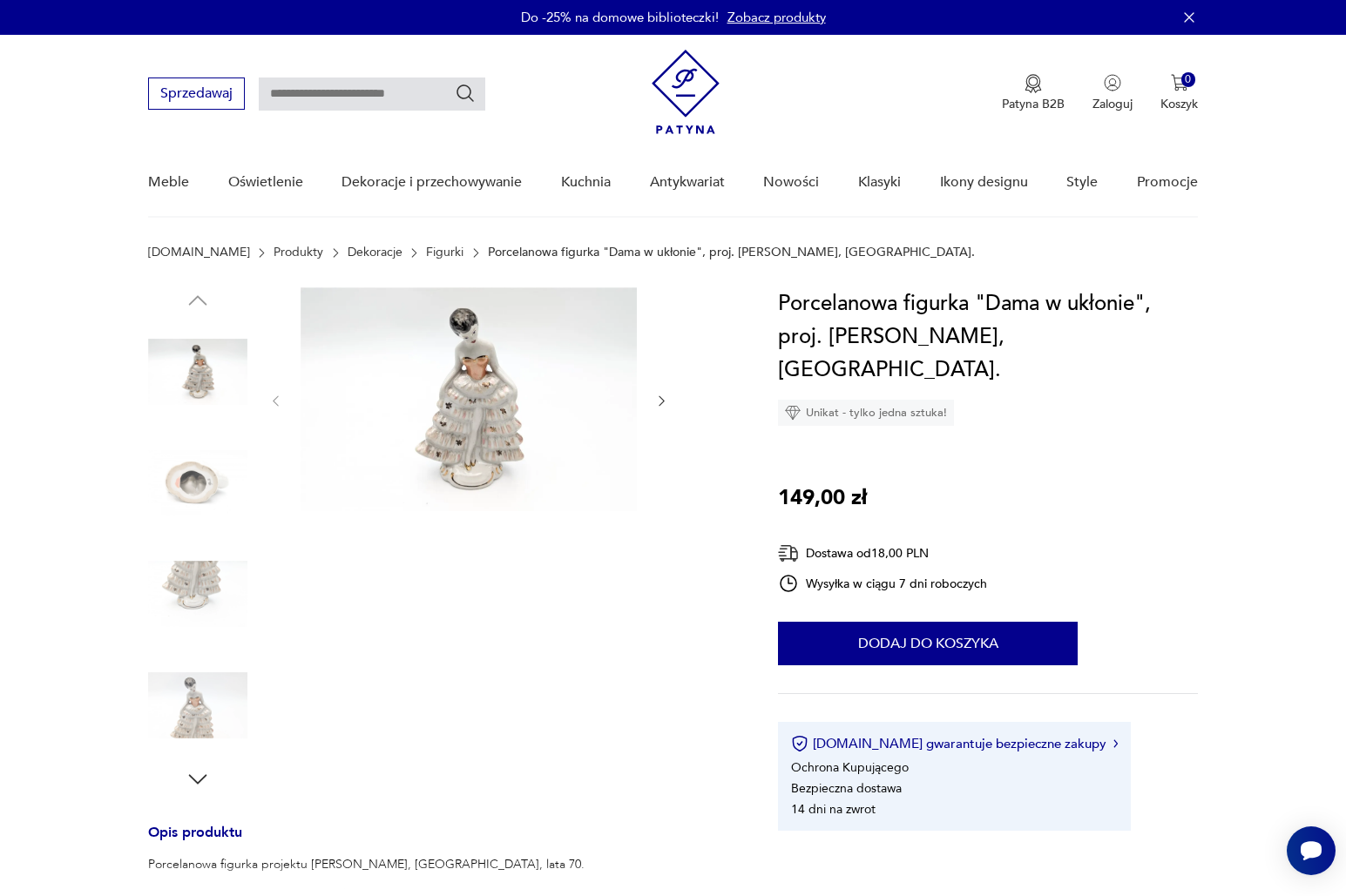
click at [491, 403] on img at bounding box center [468, 399] width 336 height 224
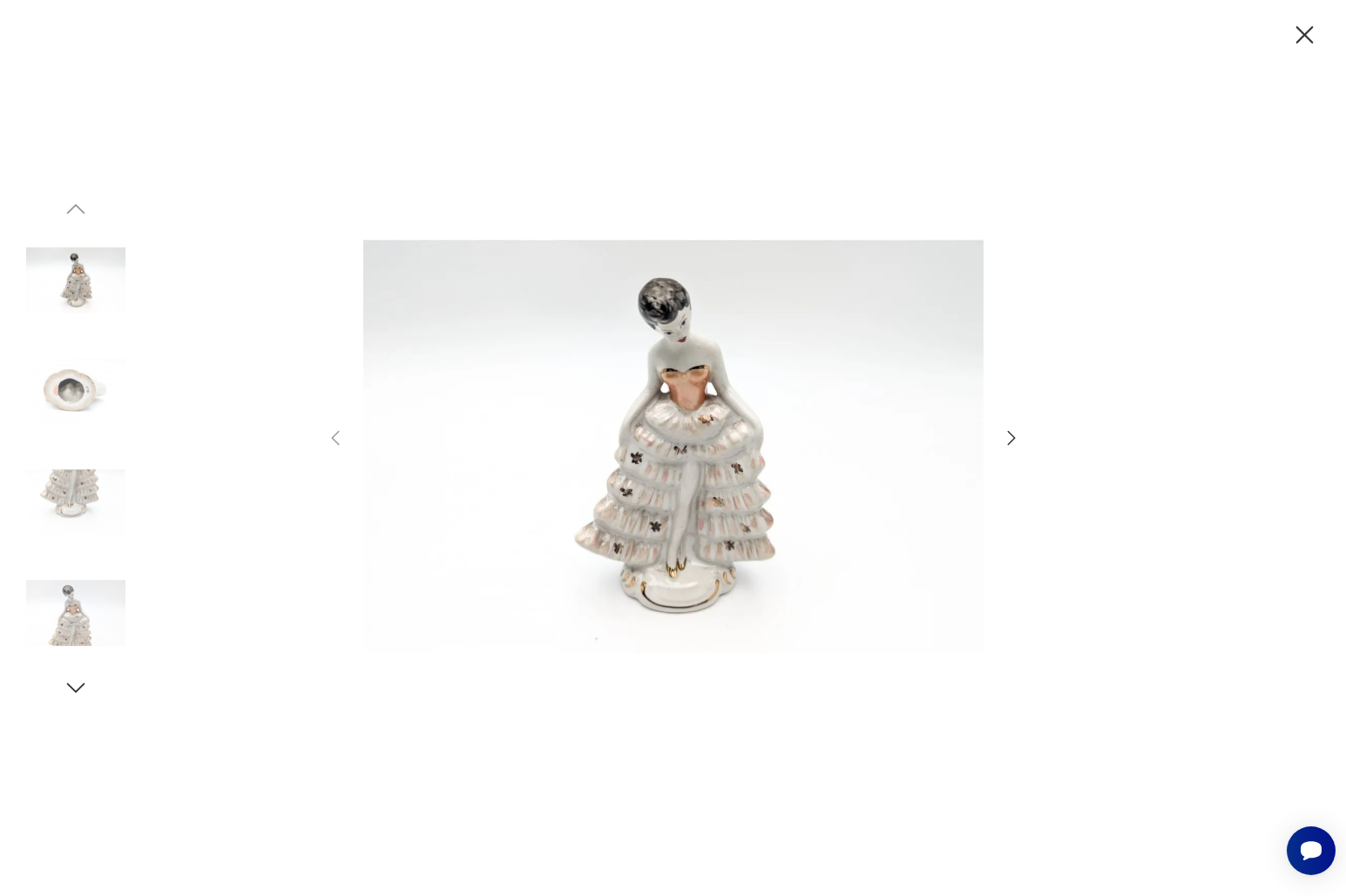
click at [1012, 437] on icon "button" at bounding box center [1012, 438] width 21 height 21
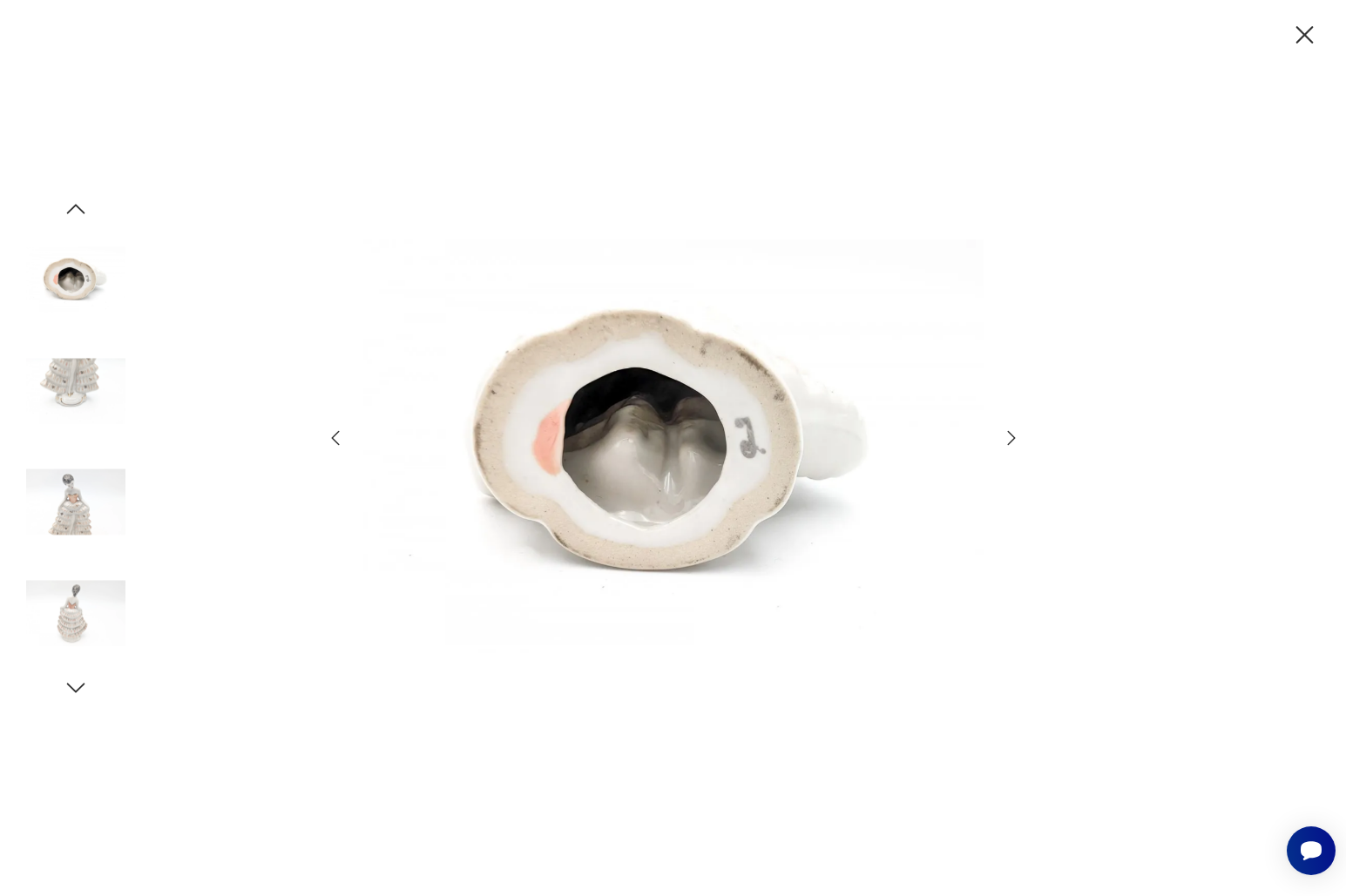
click at [1012, 437] on icon "button" at bounding box center [1012, 438] width 21 height 21
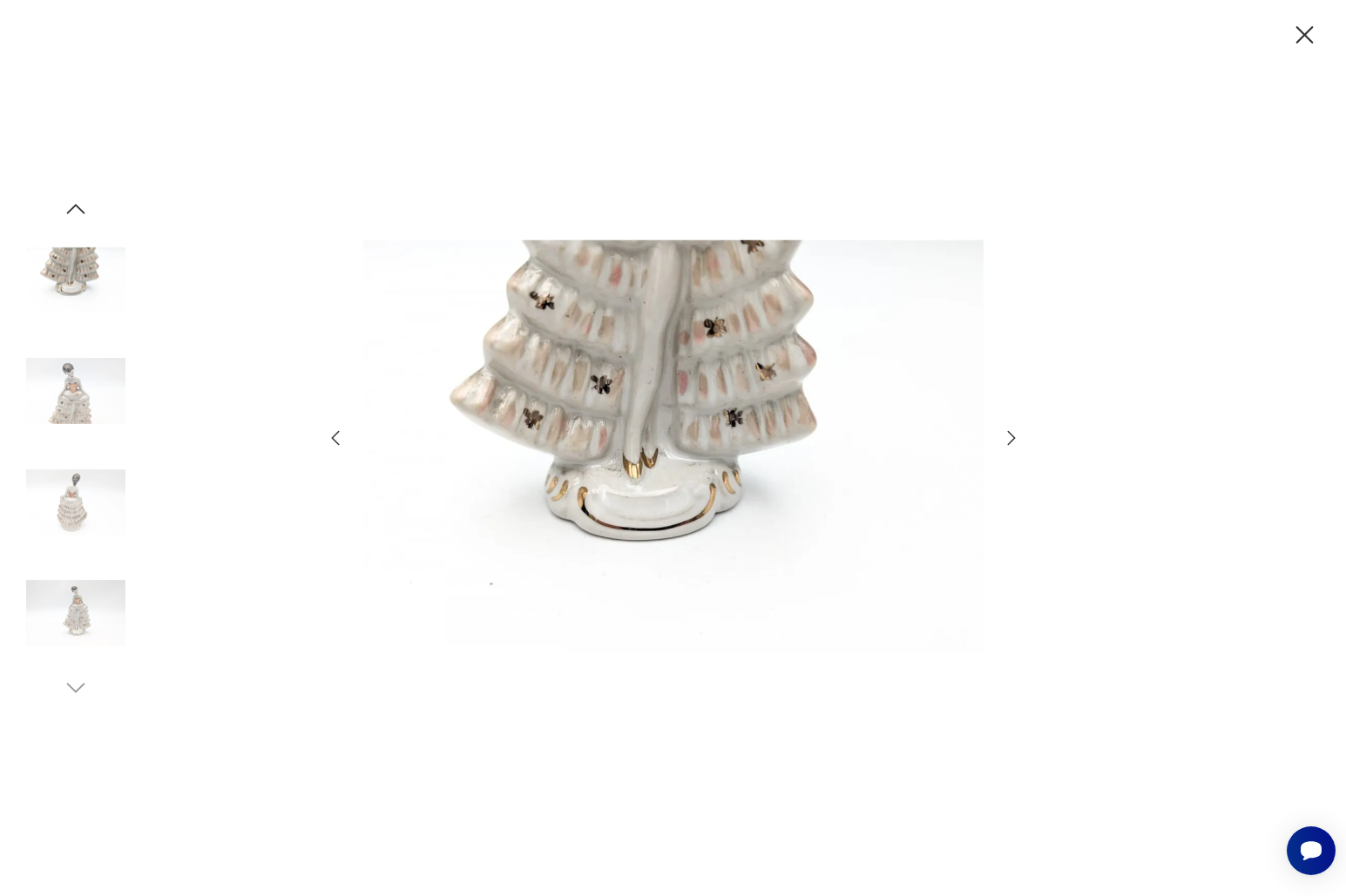
click at [1012, 437] on icon "button" at bounding box center [1012, 438] width 21 height 21
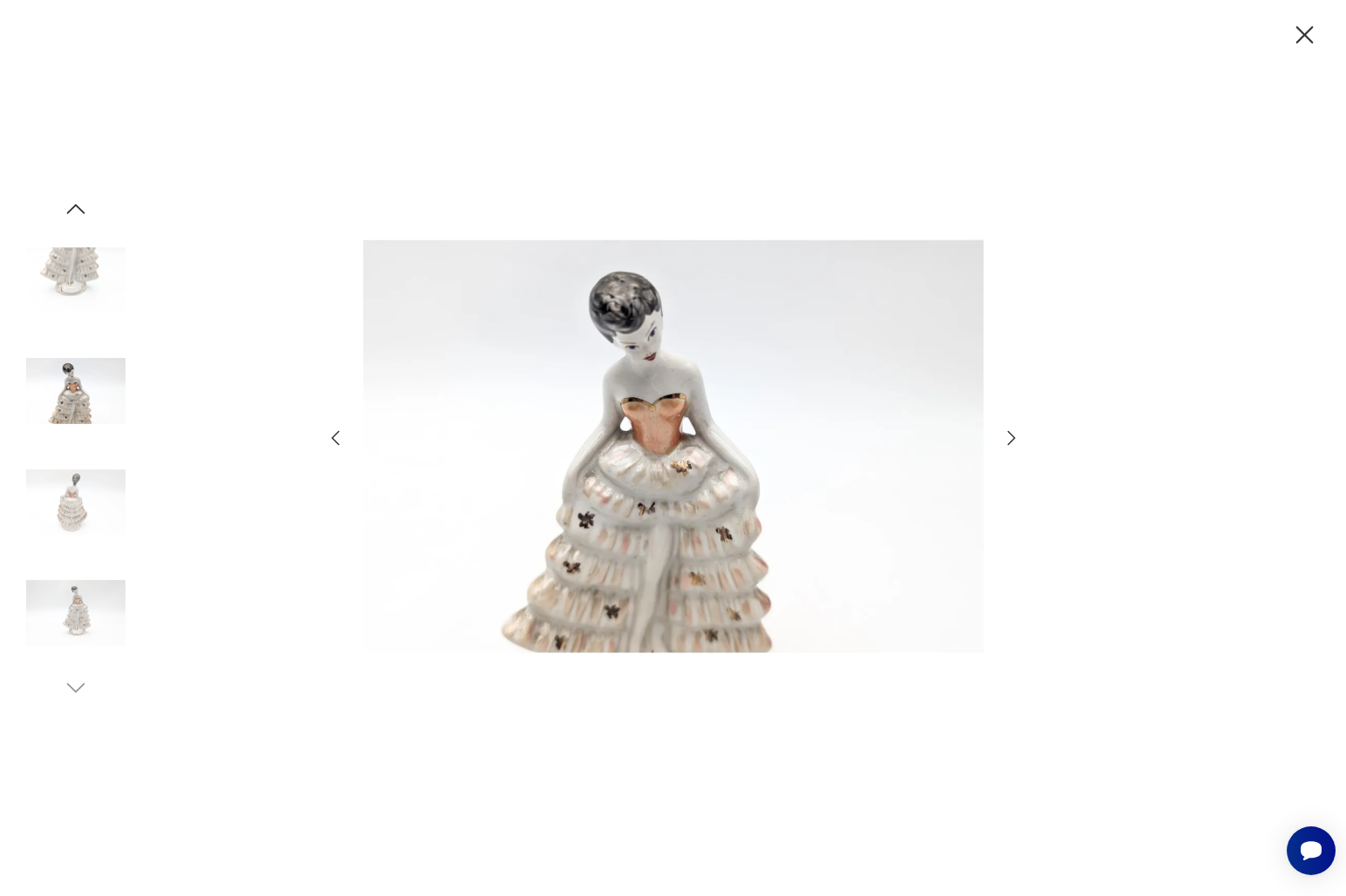
click at [1012, 437] on icon "button" at bounding box center [1012, 438] width 21 height 21
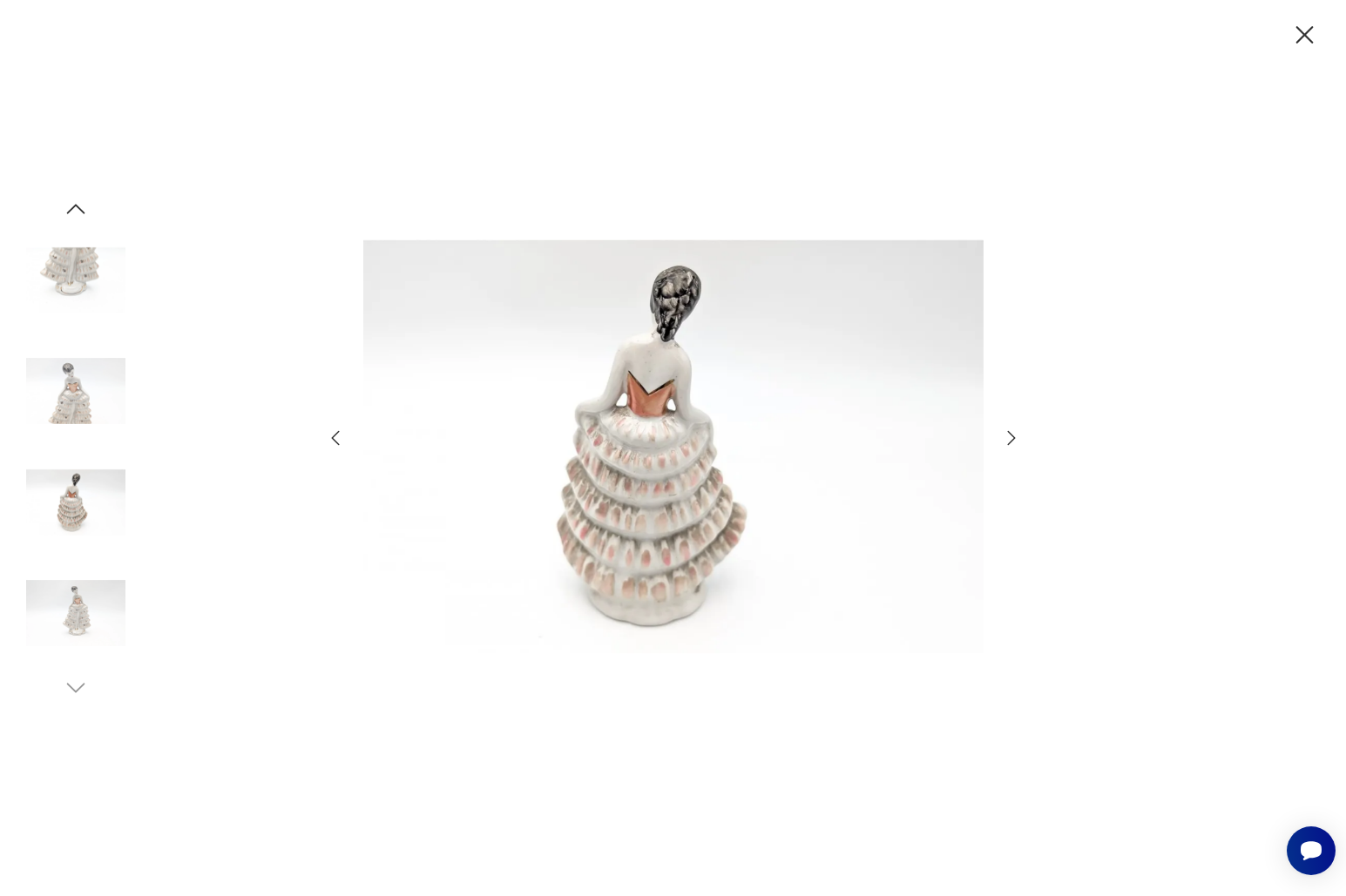
click at [1012, 437] on icon "button" at bounding box center [1012, 438] width 21 height 21
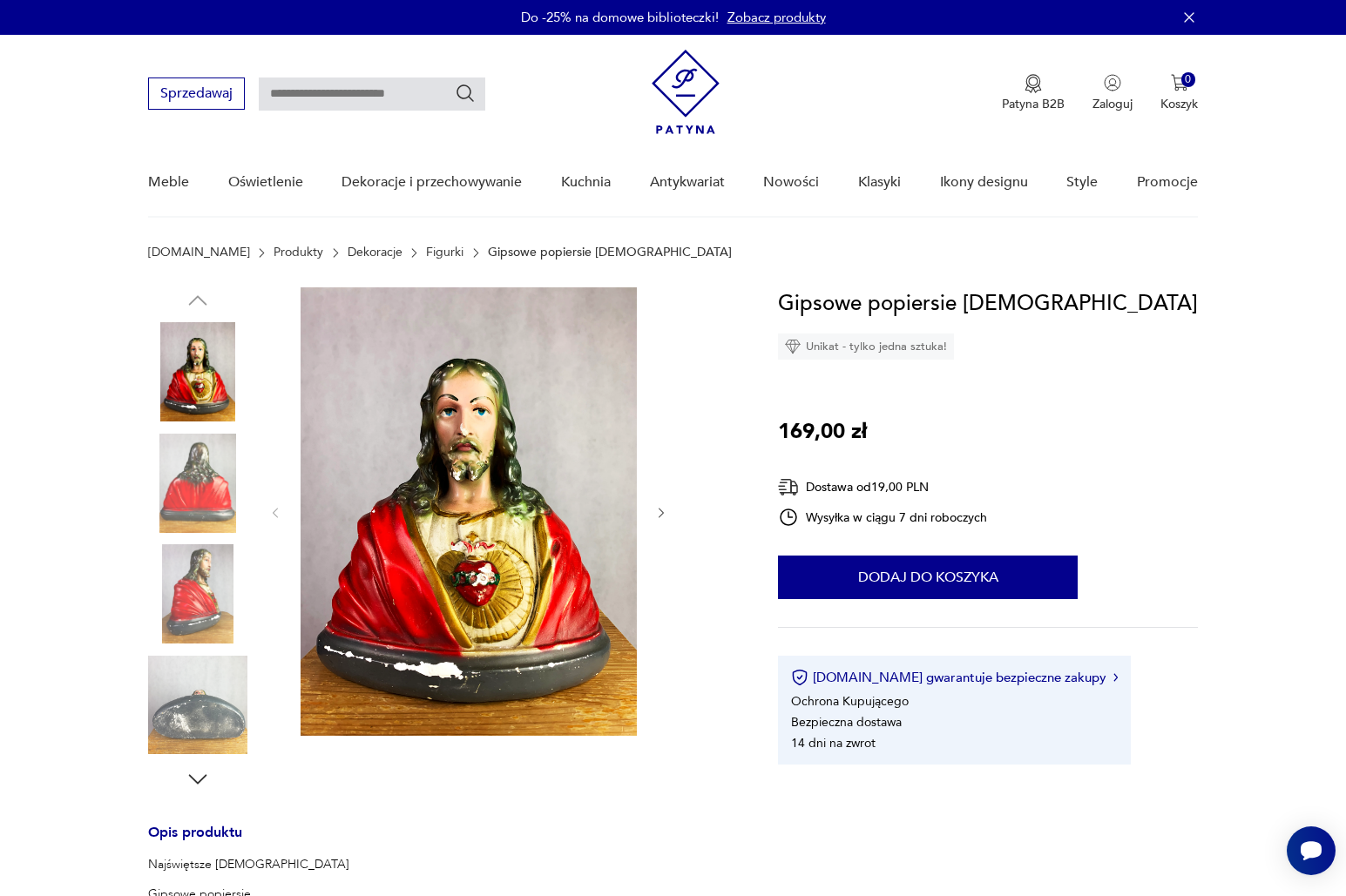
click at [439, 463] on img at bounding box center [468, 511] width 336 height 448
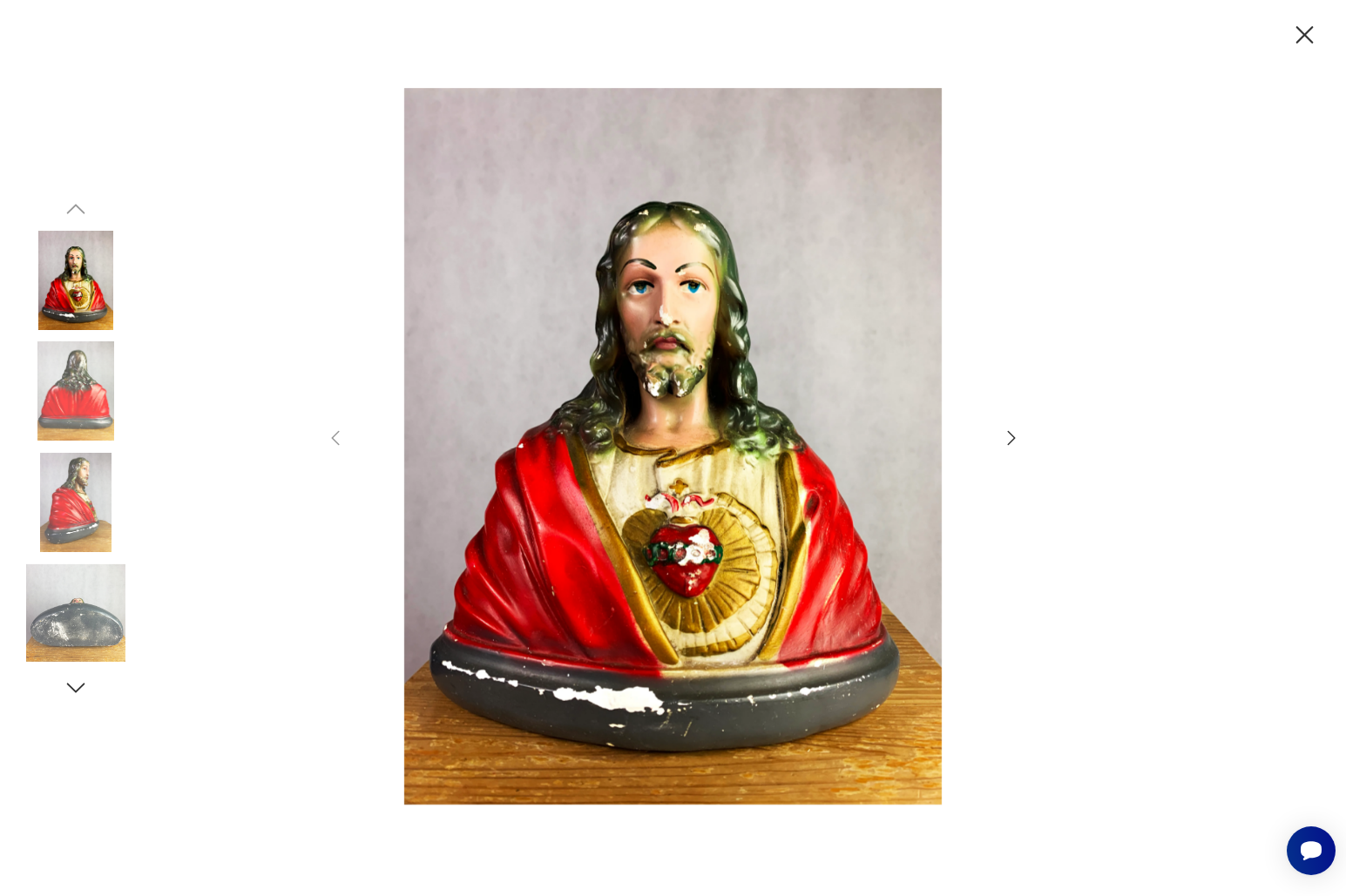
click at [75, 381] on img at bounding box center [76, 391] width 99 height 99
